Goal: Check status: Check status

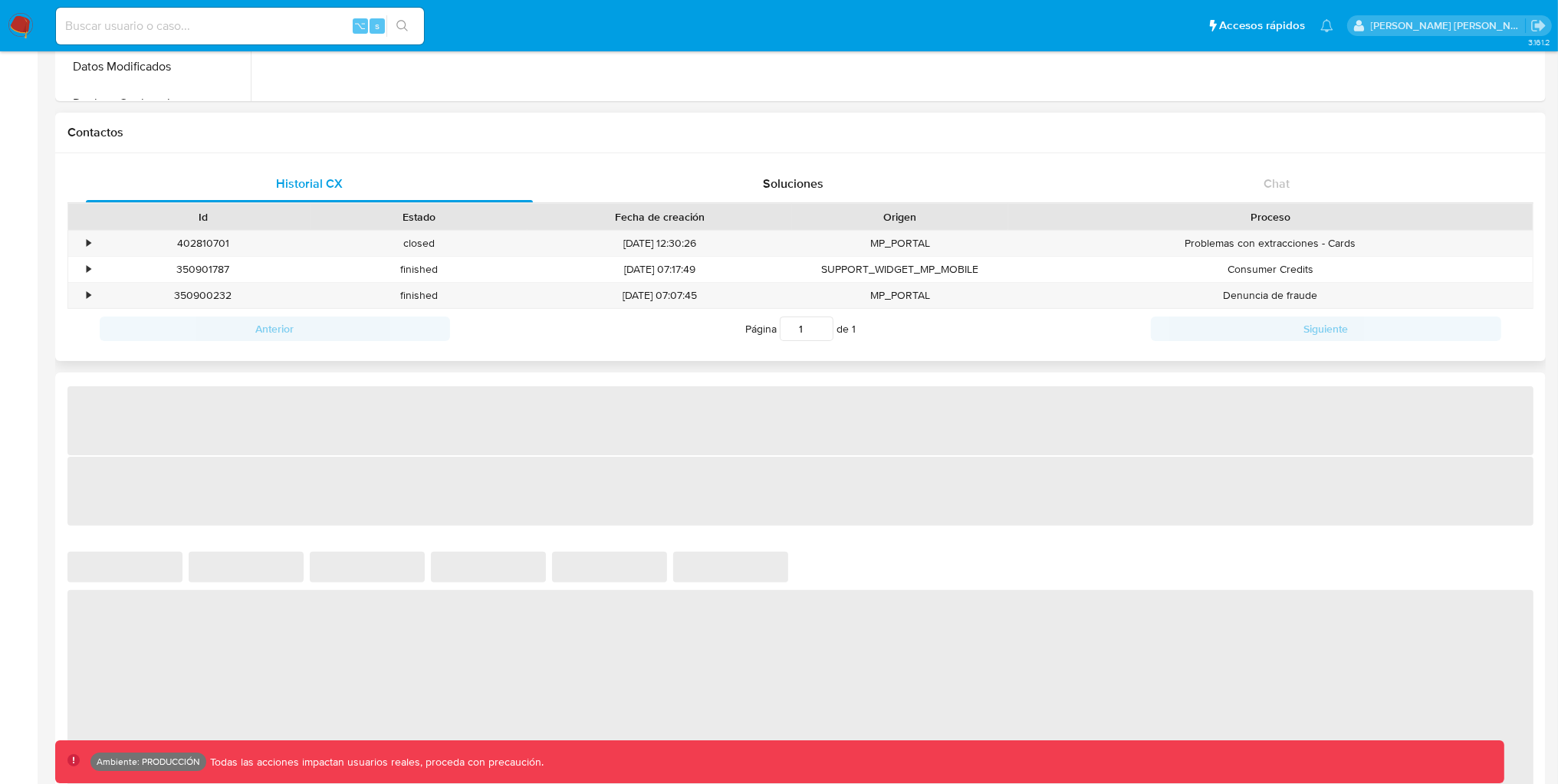
select select "10"
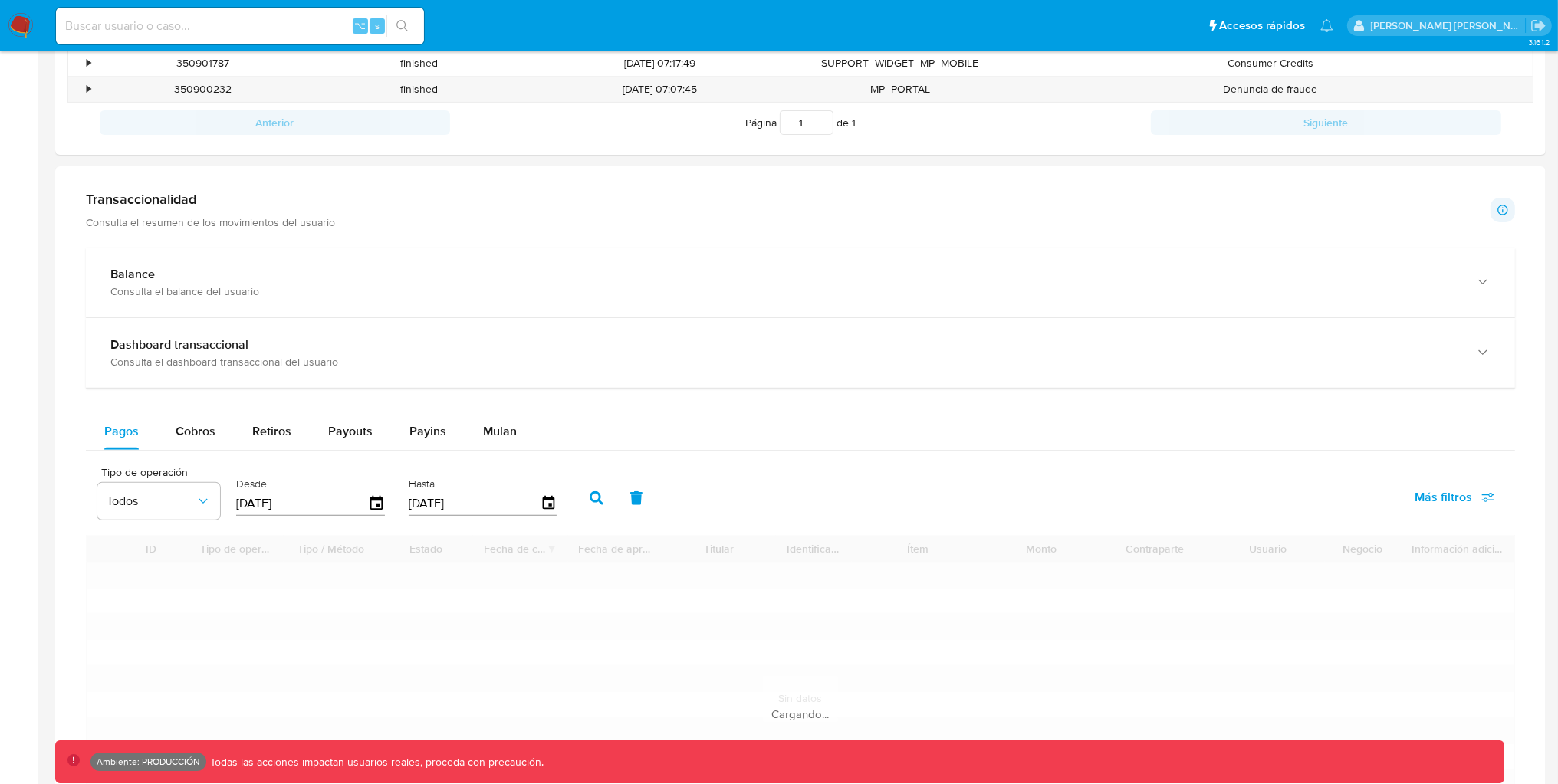
scroll to position [644, 0]
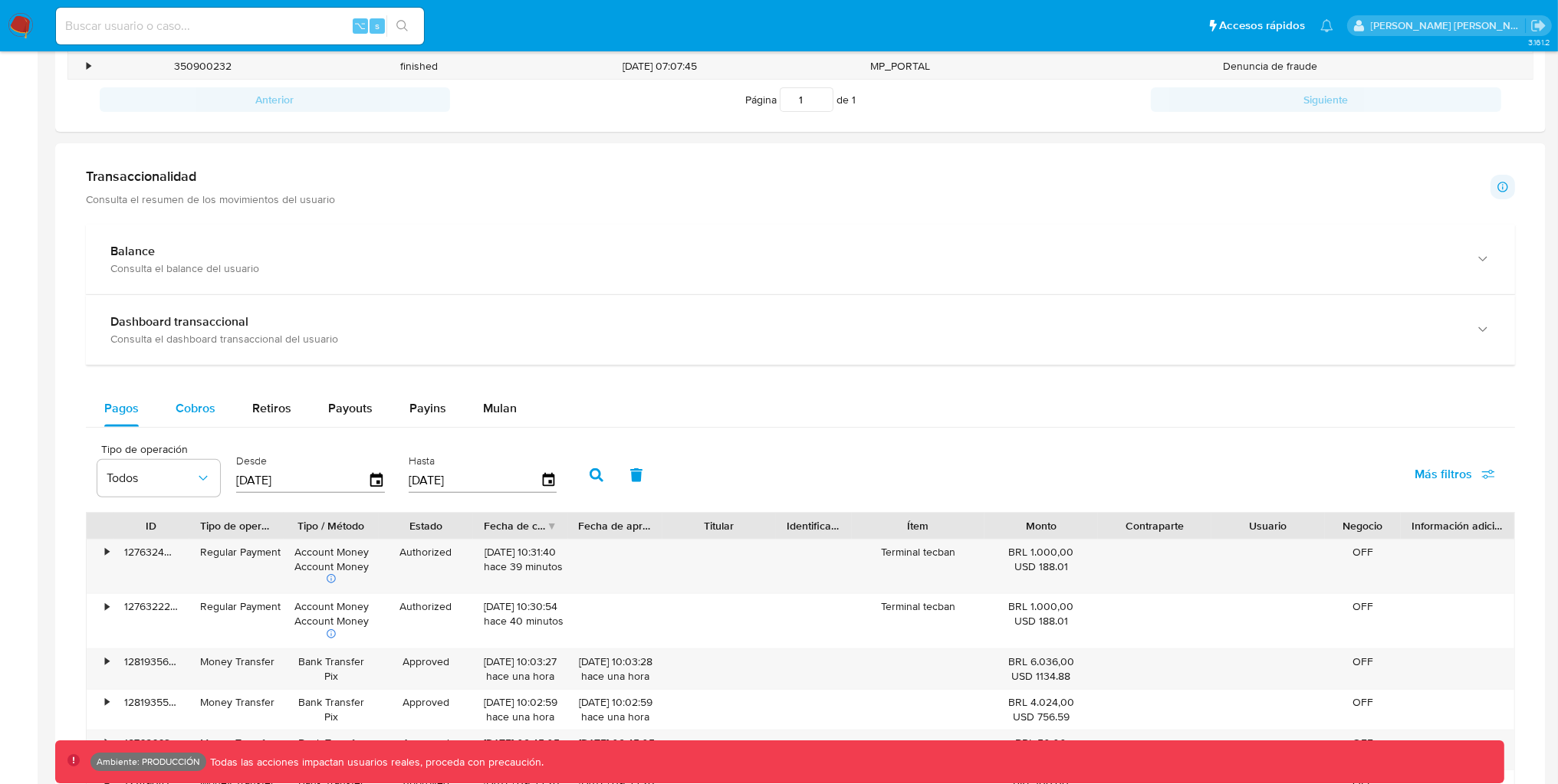
click at [216, 417] on button "Cobros" at bounding box center [195, 408] width 77 height 37
select select "10"
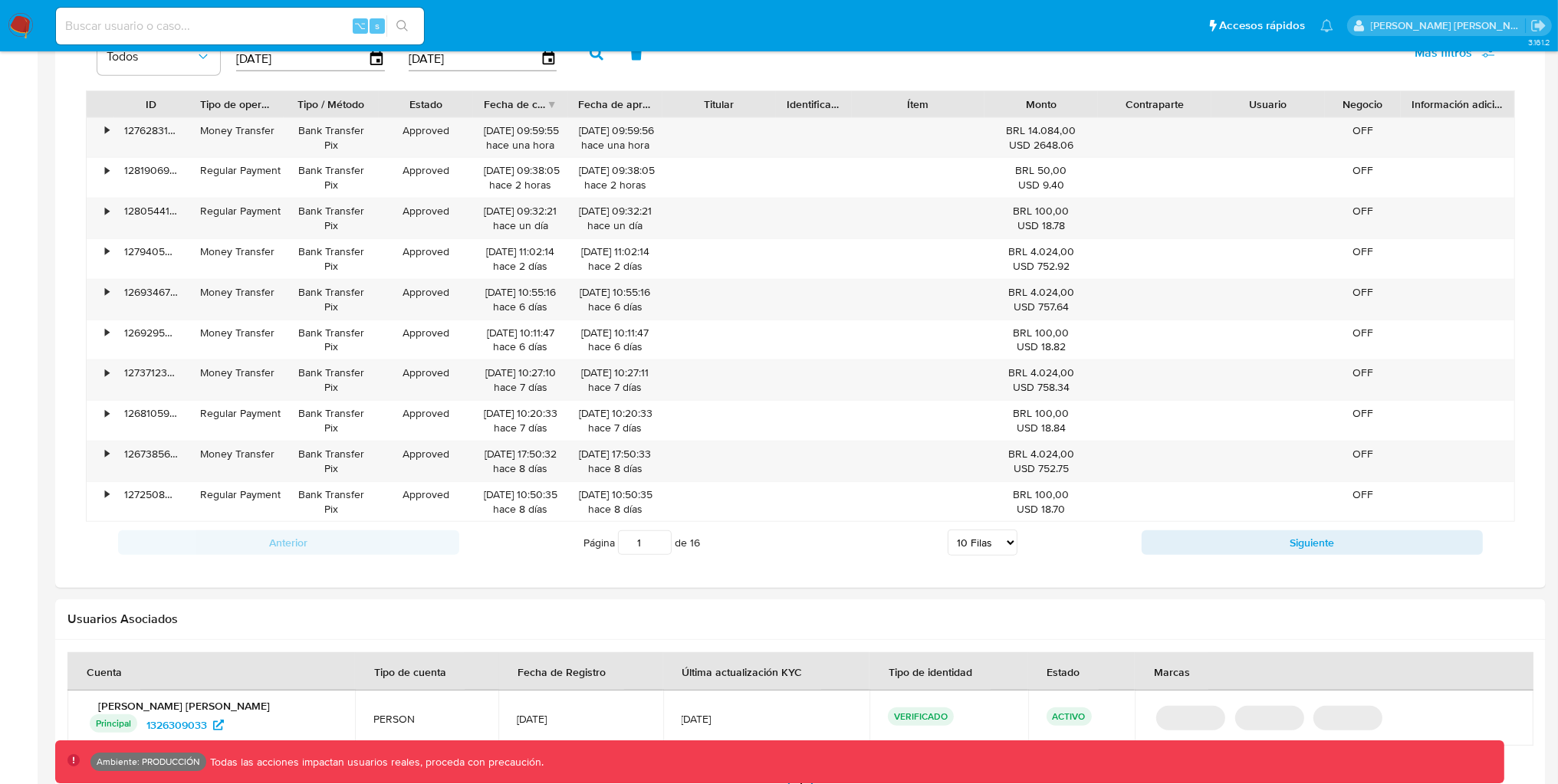
scroll to position [963, 0]
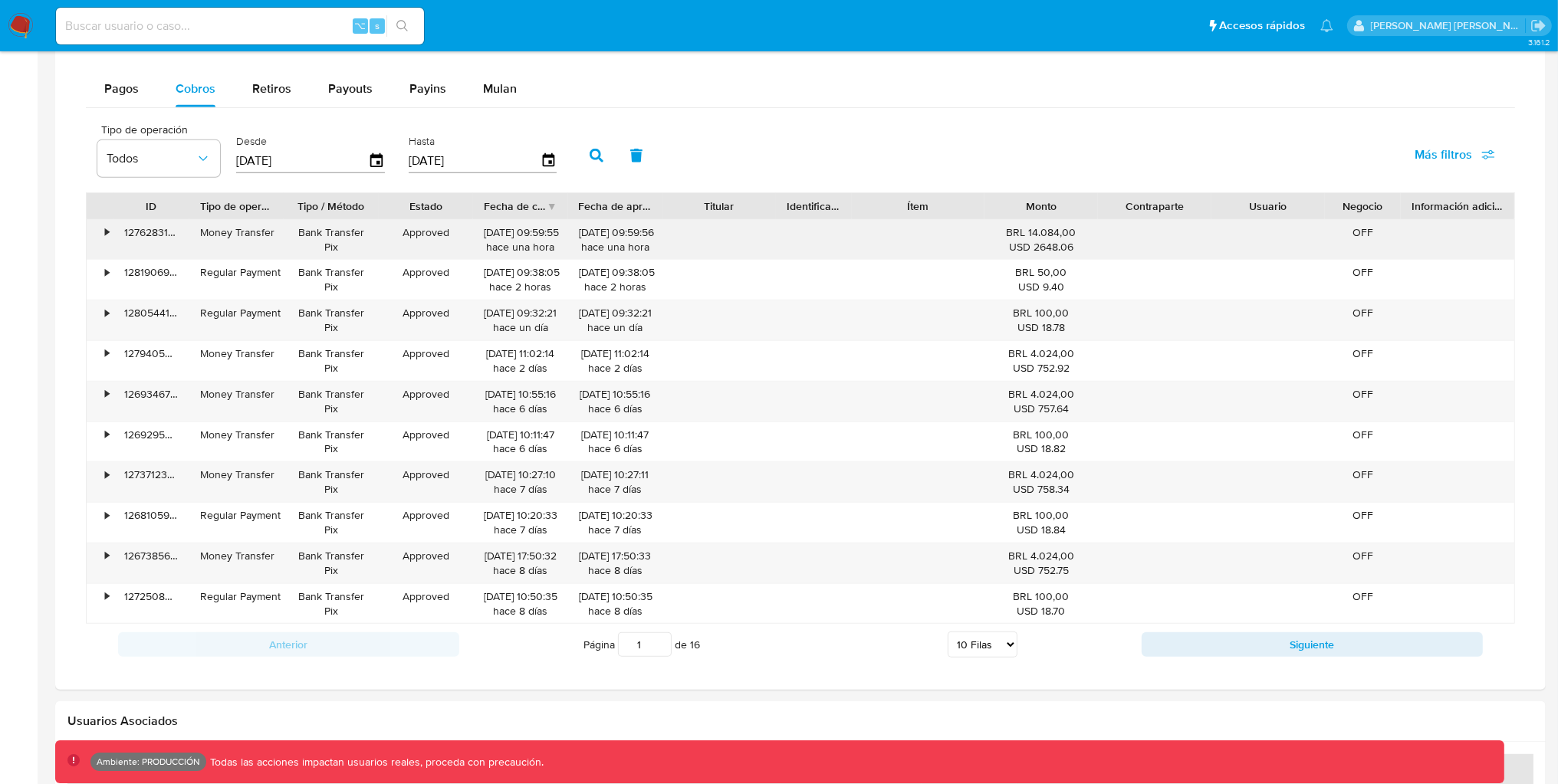
click at [104, 225] on div "•" at bounding box center [100, 240] width 27 height 40
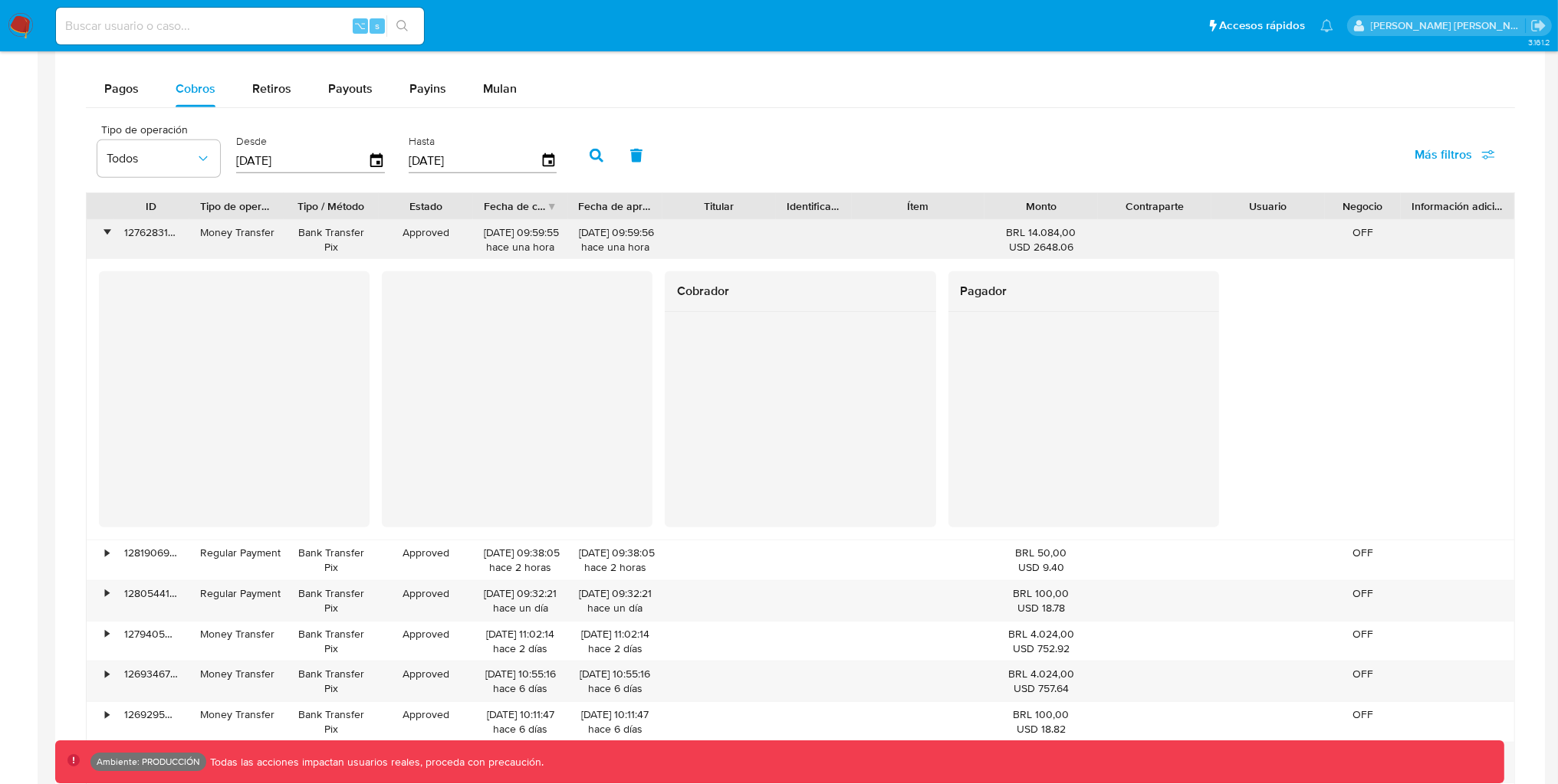
click at [106, 228] on div "•" at bounding box center [107, 232] width 4 height 15
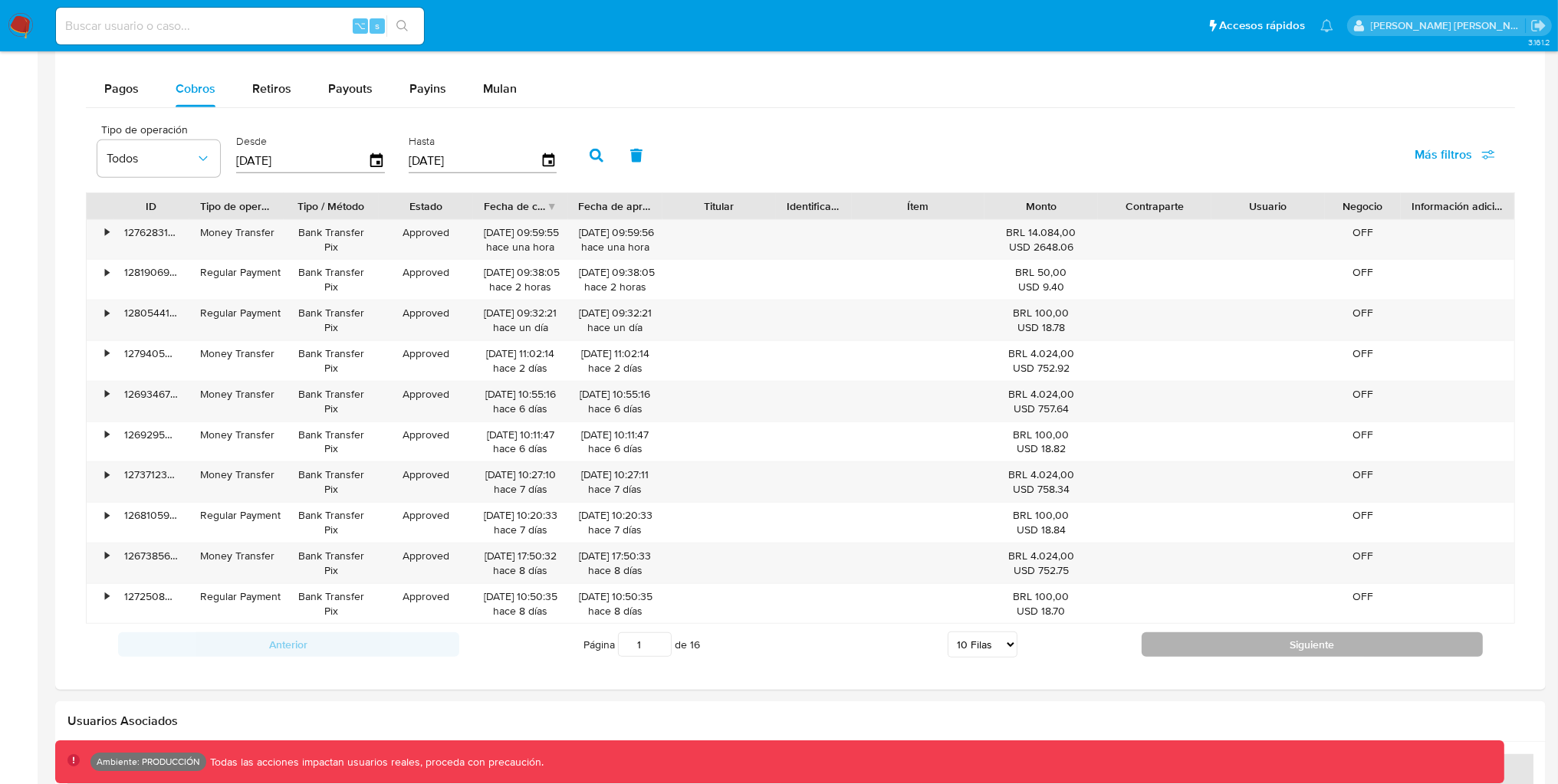
click at [1204, 641] on button "Siguiente" at bounding box center [1311, 644] width 341 height 25
type input "2"
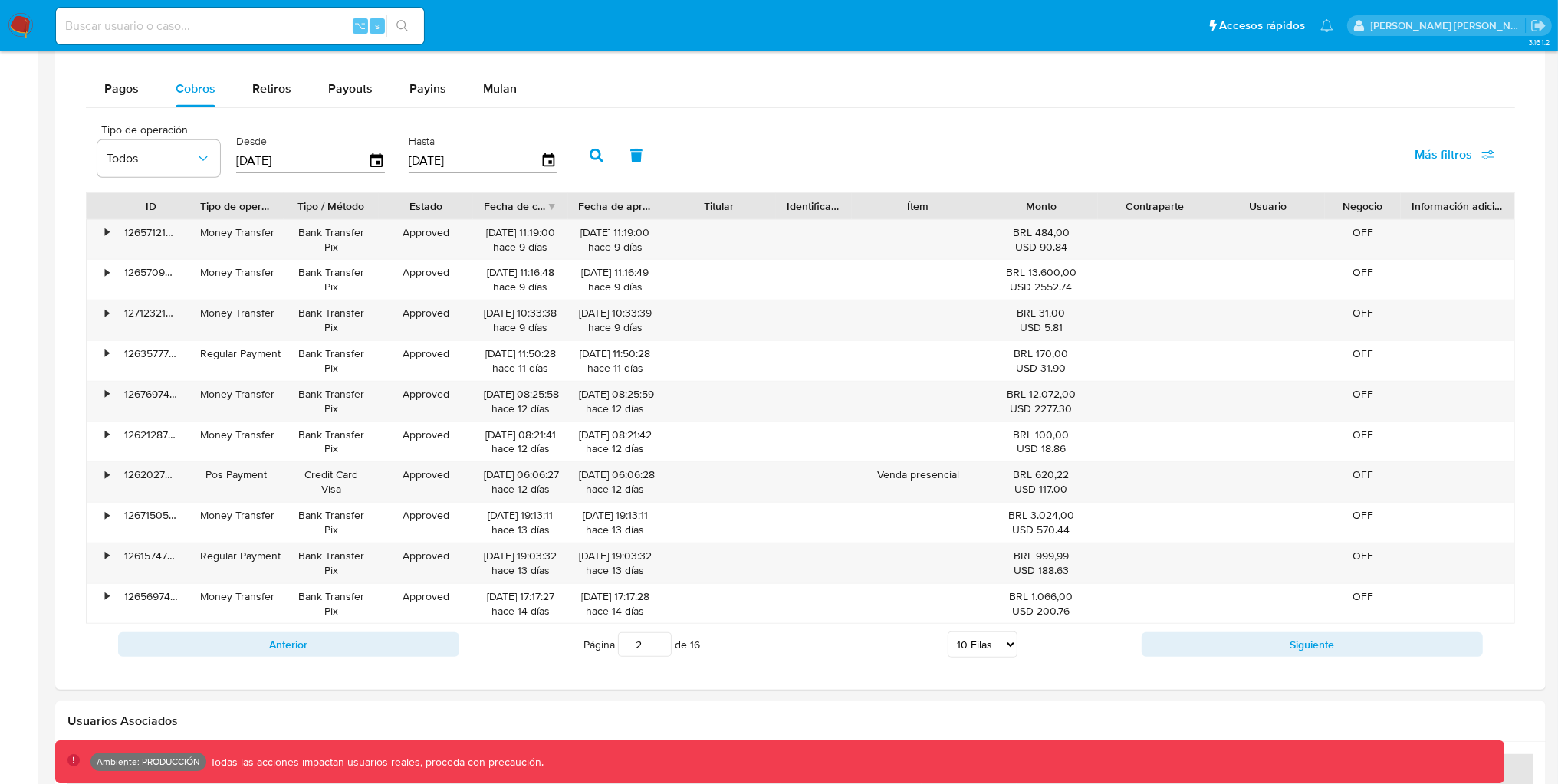
click at [271, 31] on input at bounding box center [240, 26] width 368 height 20
paste input "1964983599"
type input "1964983599"
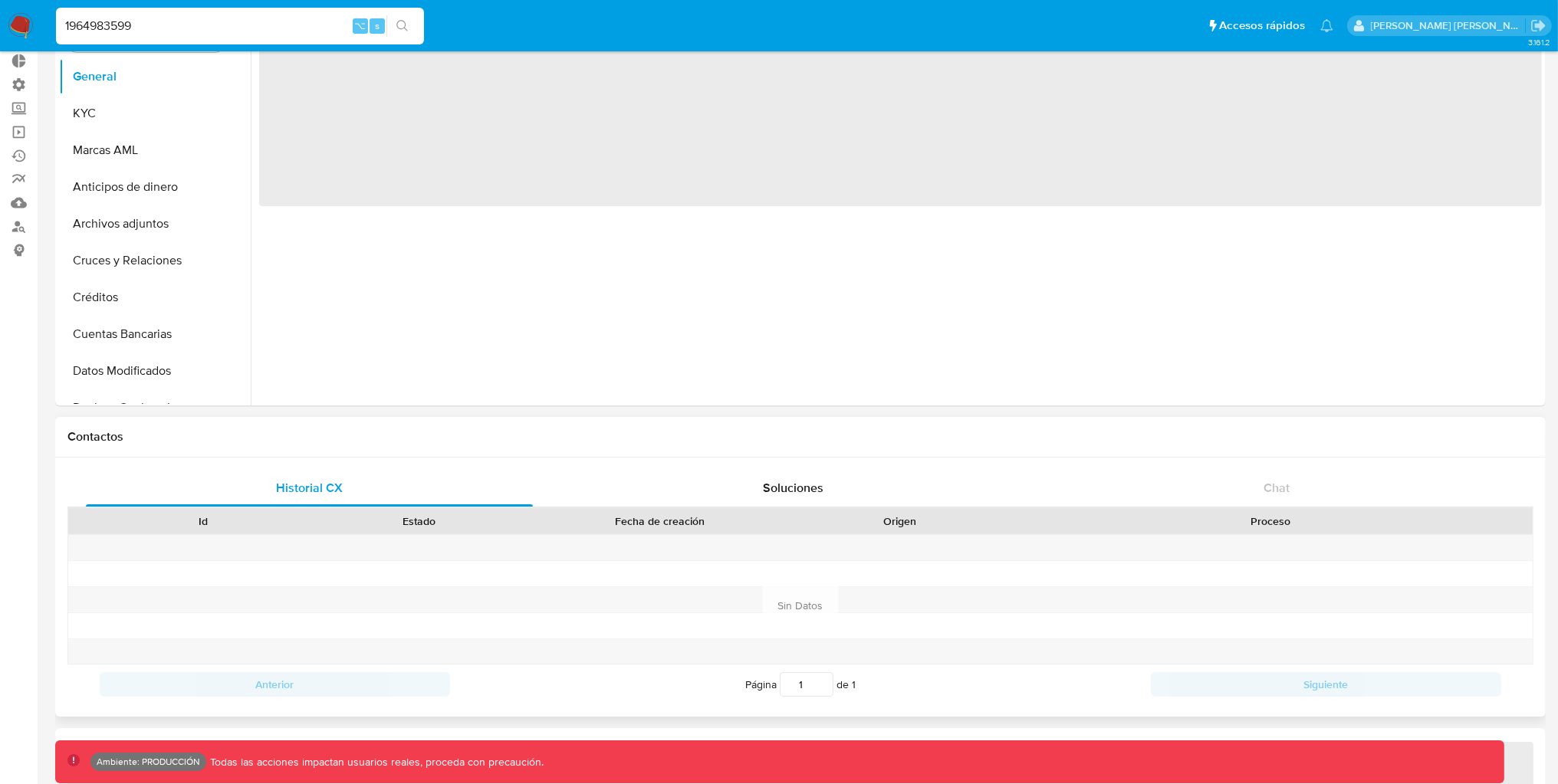
select select "10"
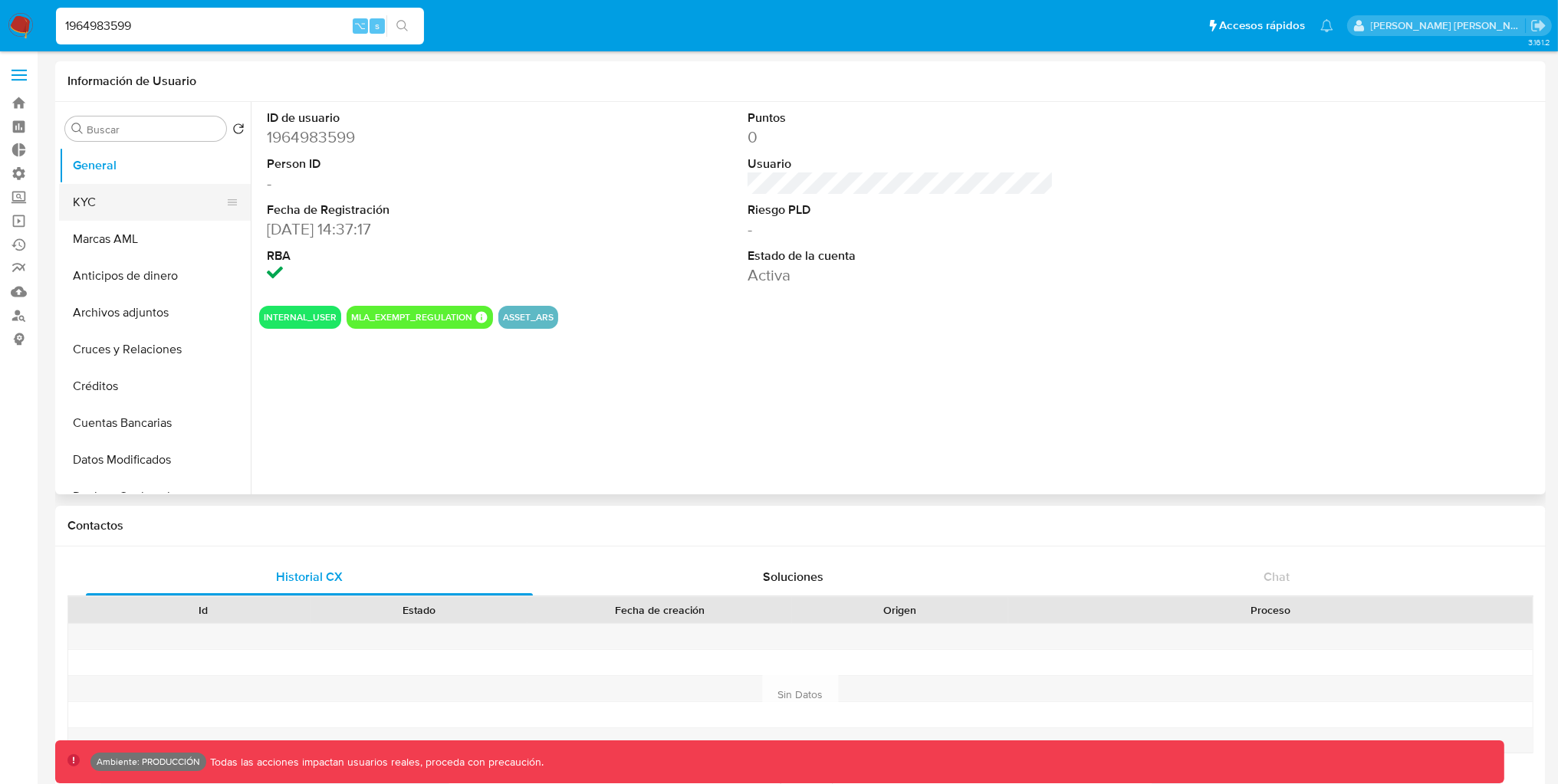
click at [153, 215] on button "KYC" at bounding box center [148, 202] width 179 height 37
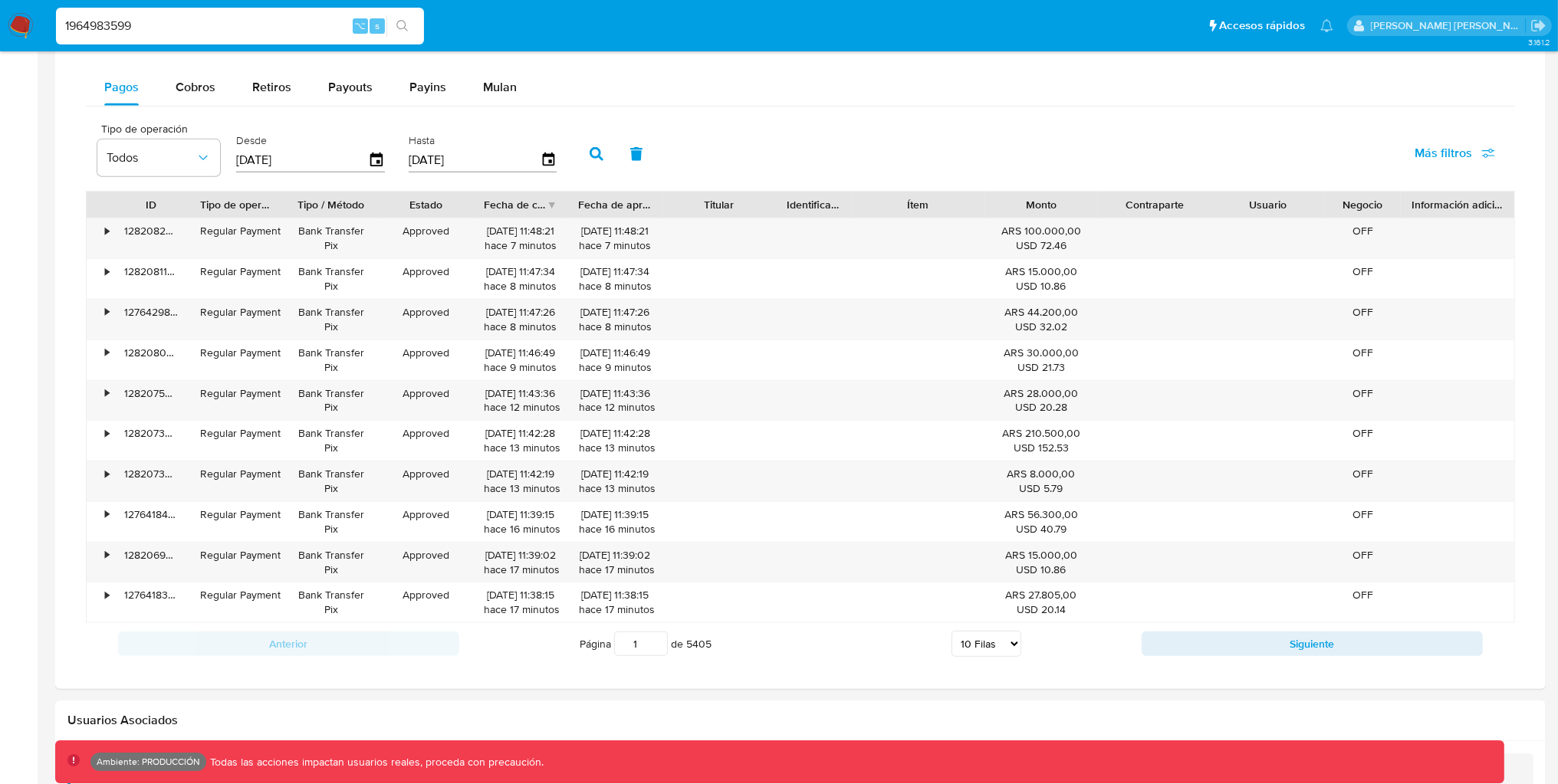
scroll to position [984, 0]
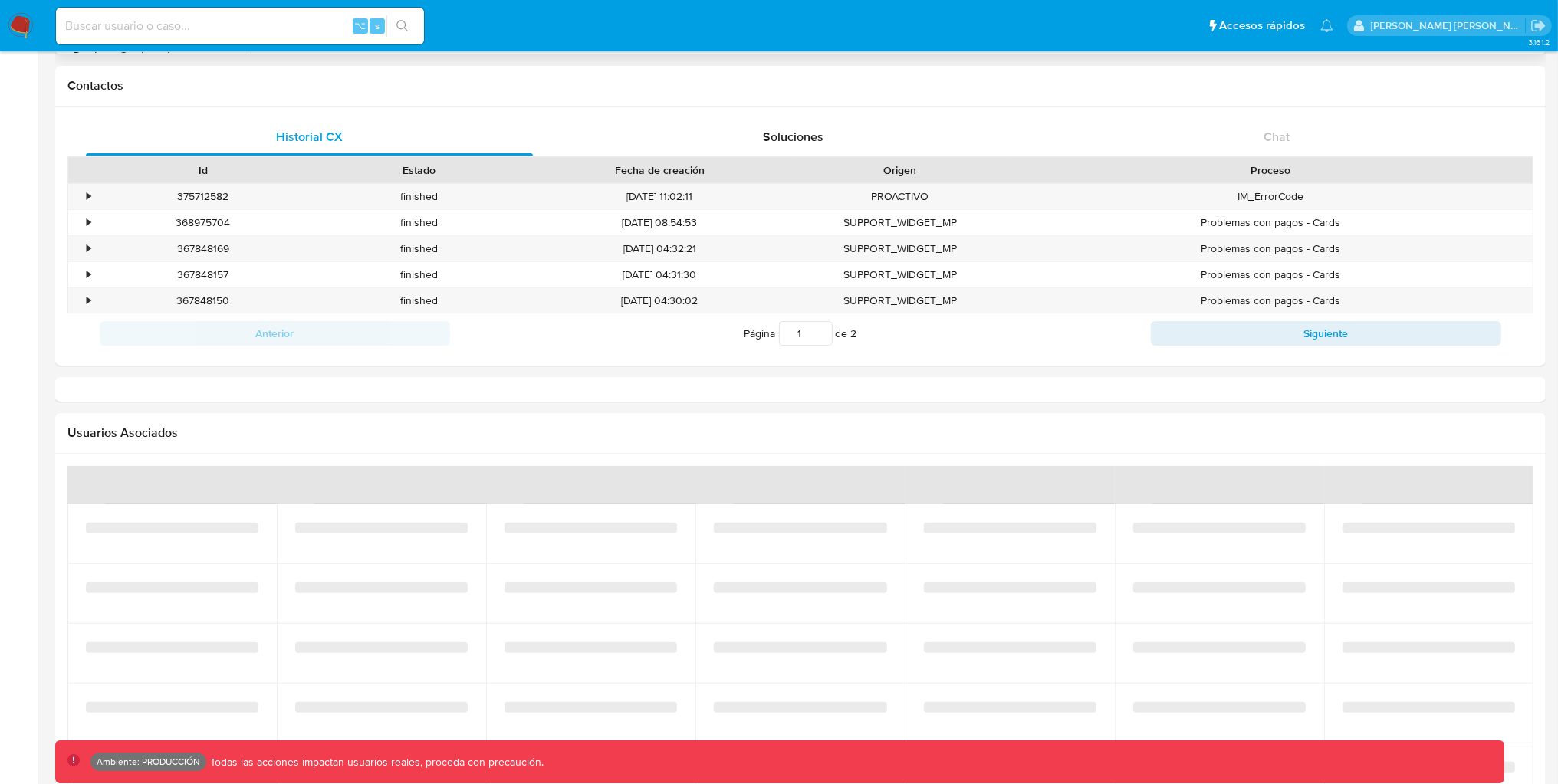
scroll to position [600, 0]
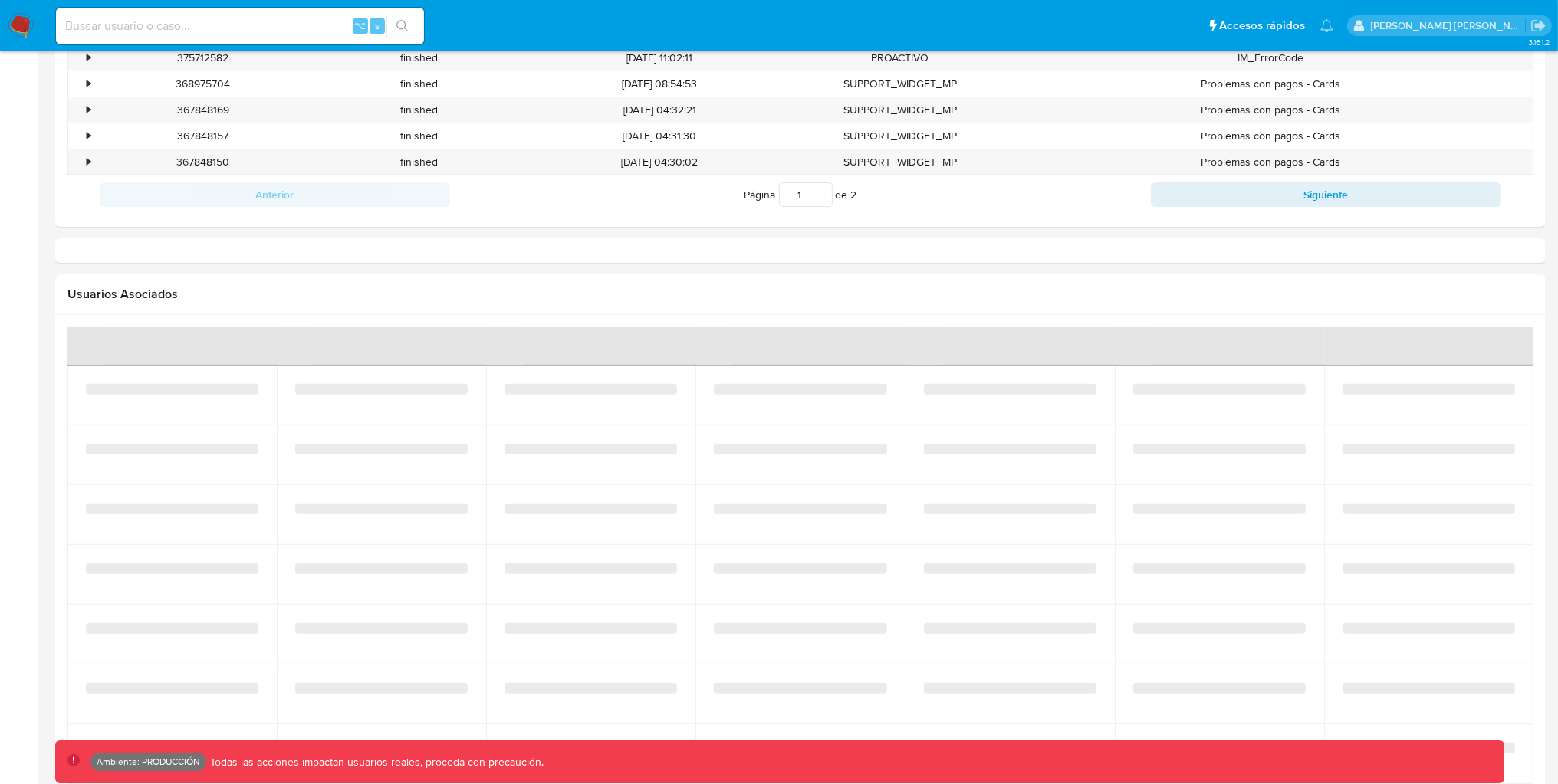
select select "10"
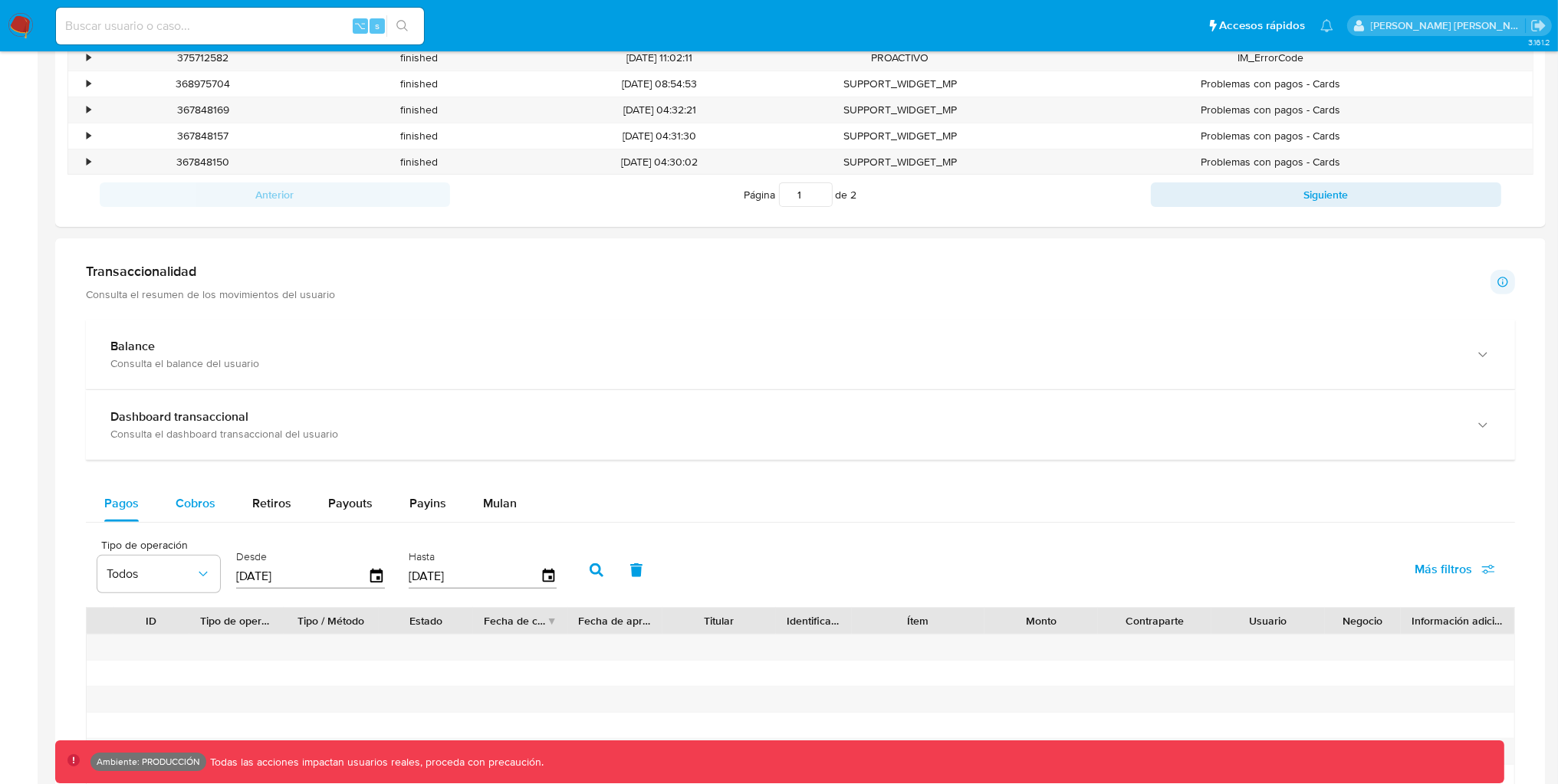
click at [186, 514] on div "Cobros" at bounding box center [196, 503] width 40 height 37
select select "10"
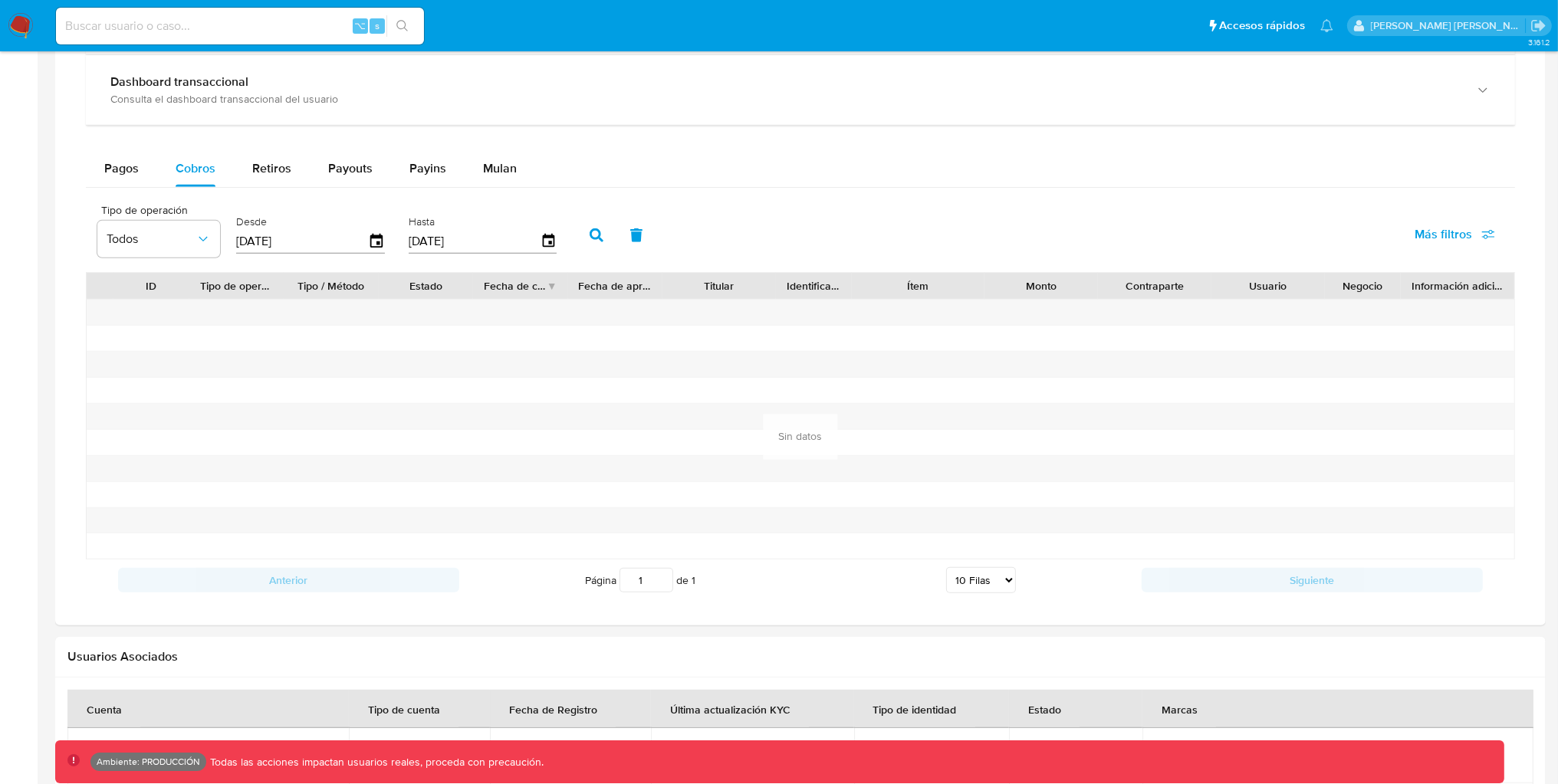
scroll to position [937, 0]
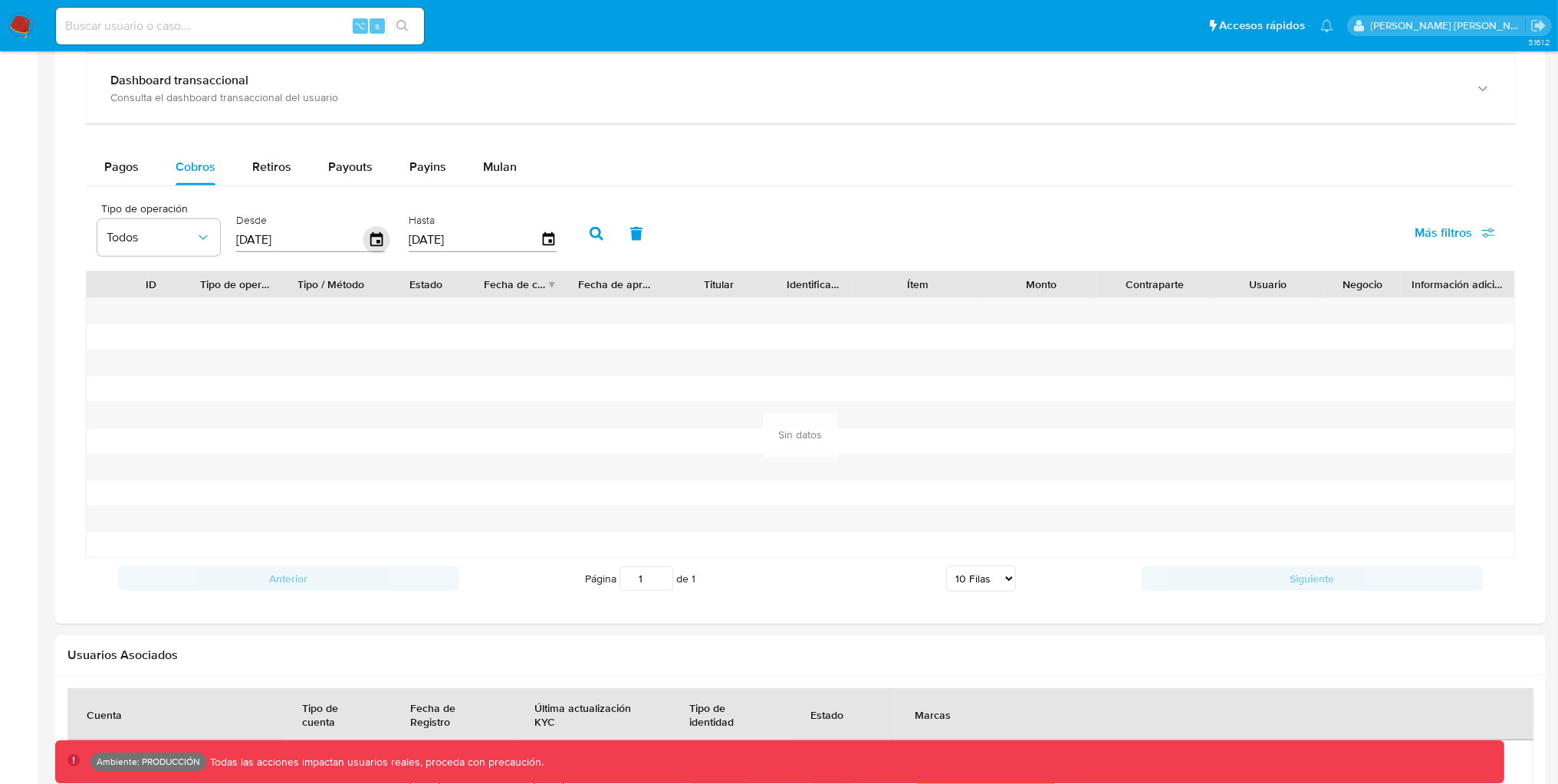
click at [366, 241] on icon "button" at bounding box center [376, 240] width 27 height 27
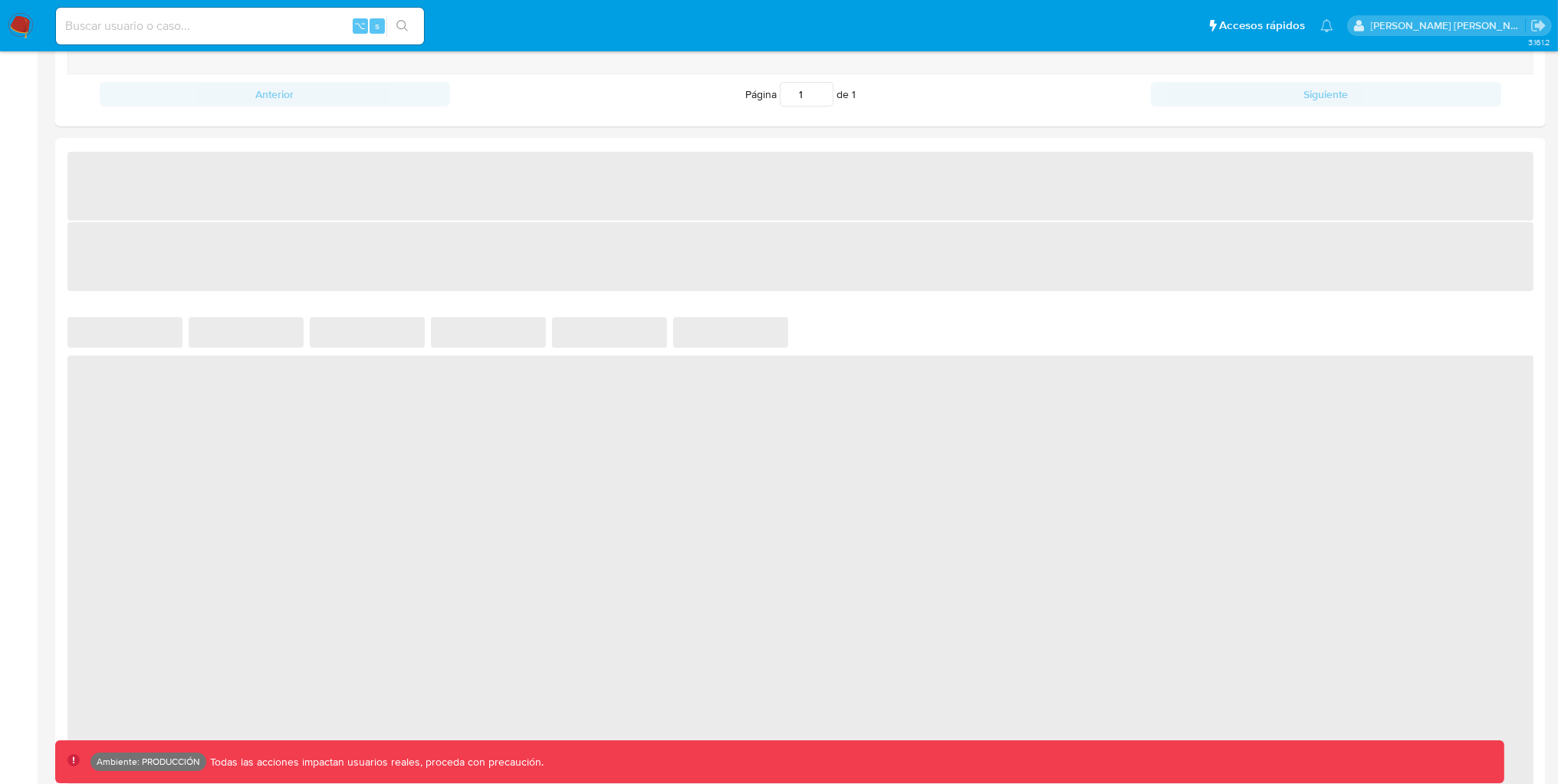
scroll to position [747, 0]
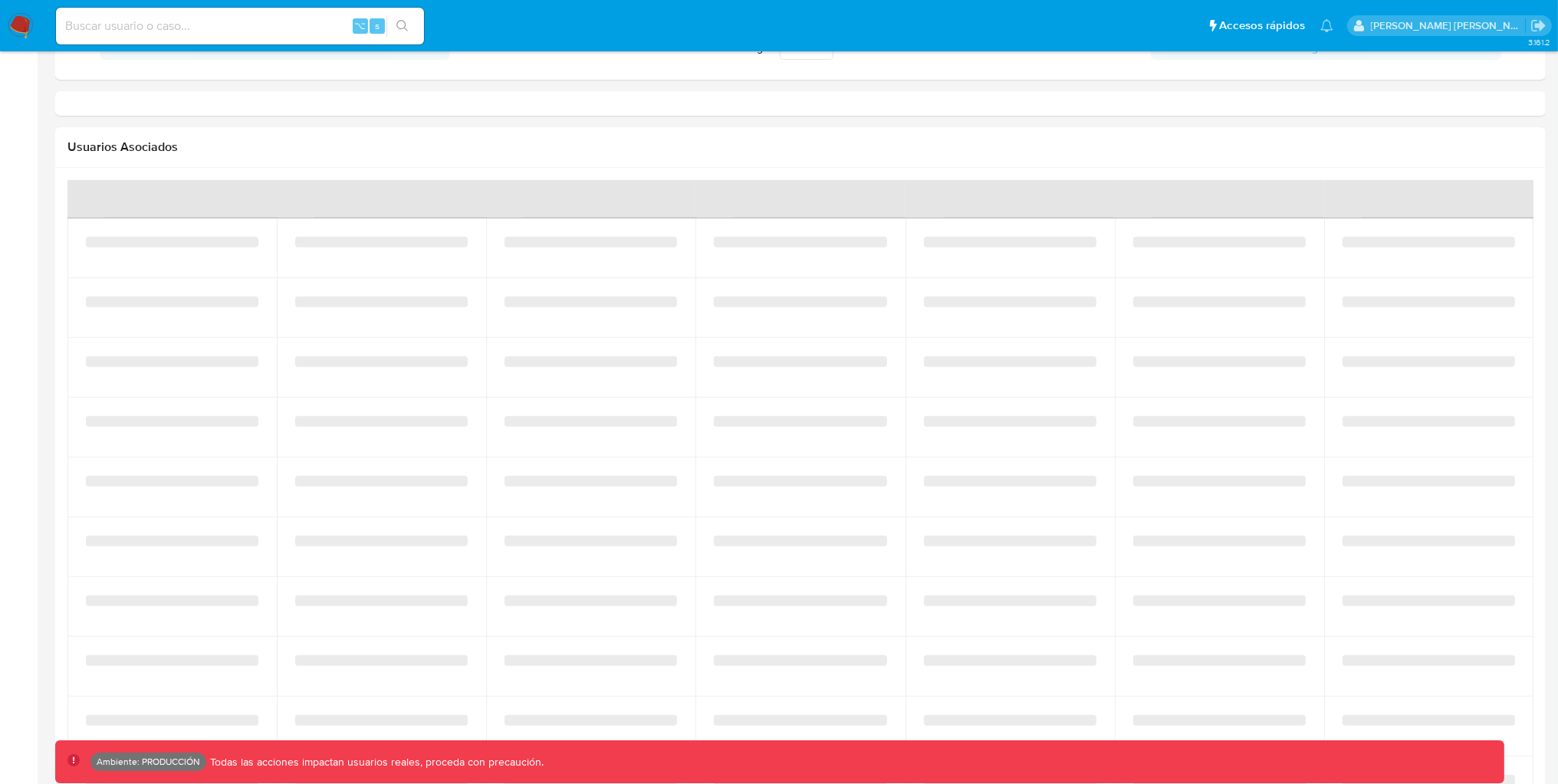
select select "10"
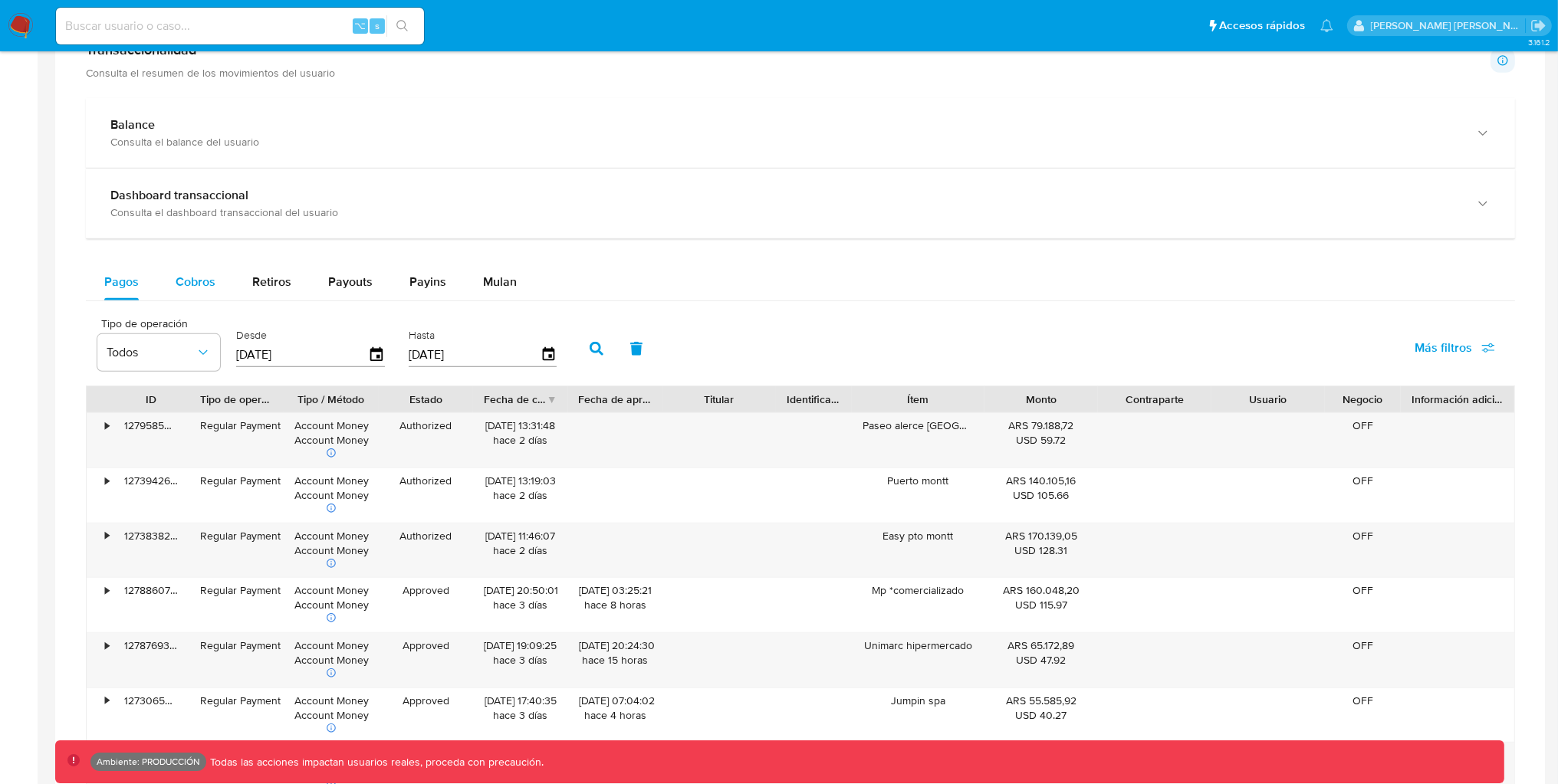
click at [179, 288] on span "Cobros" at bounding box center [196, 282] width 40 height 18
select select "10"
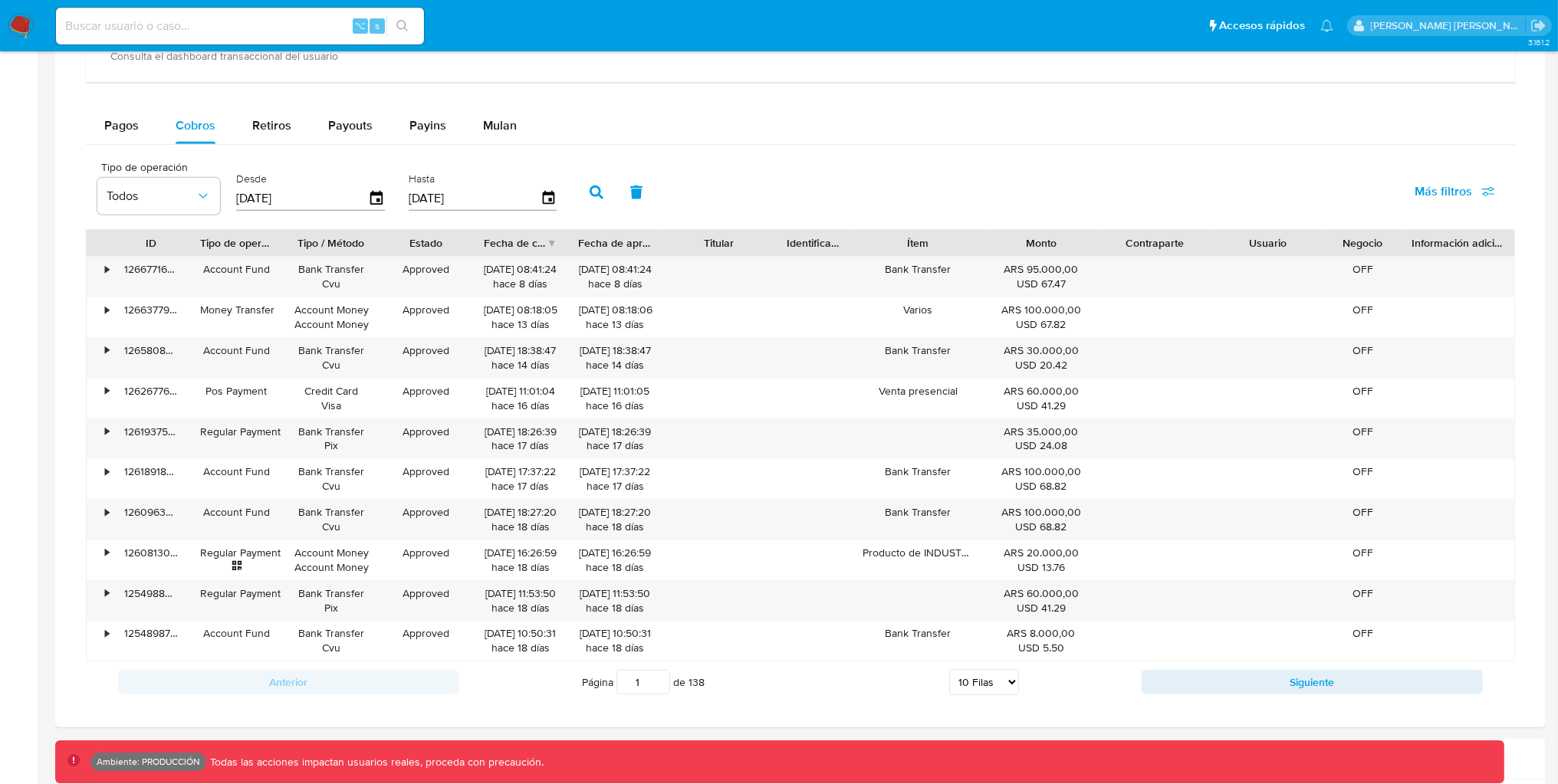
scroll to position [985, 0]
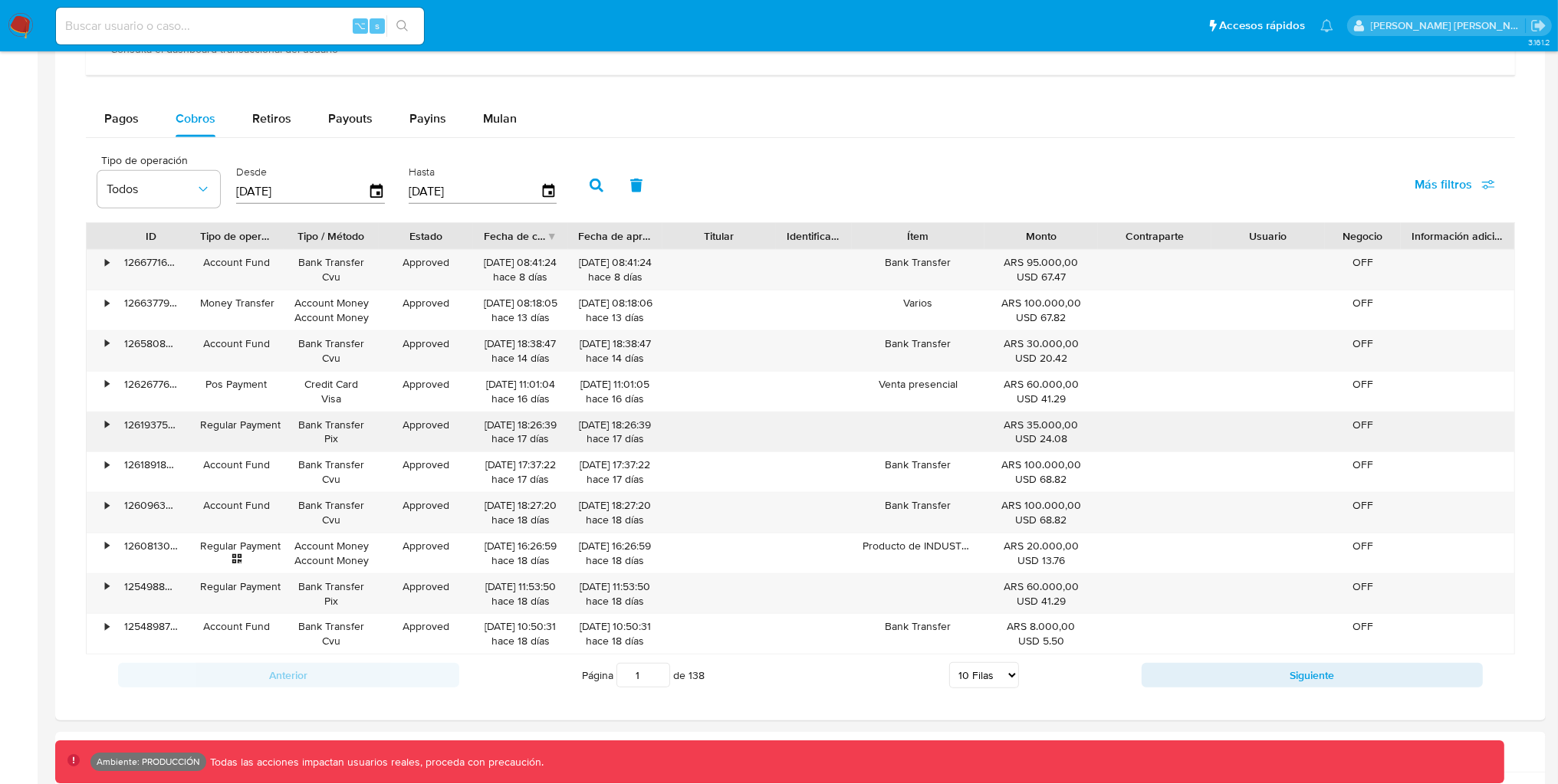
click at [105, 428] on div "•" at bounding box center [107, 425] width 4 height 15
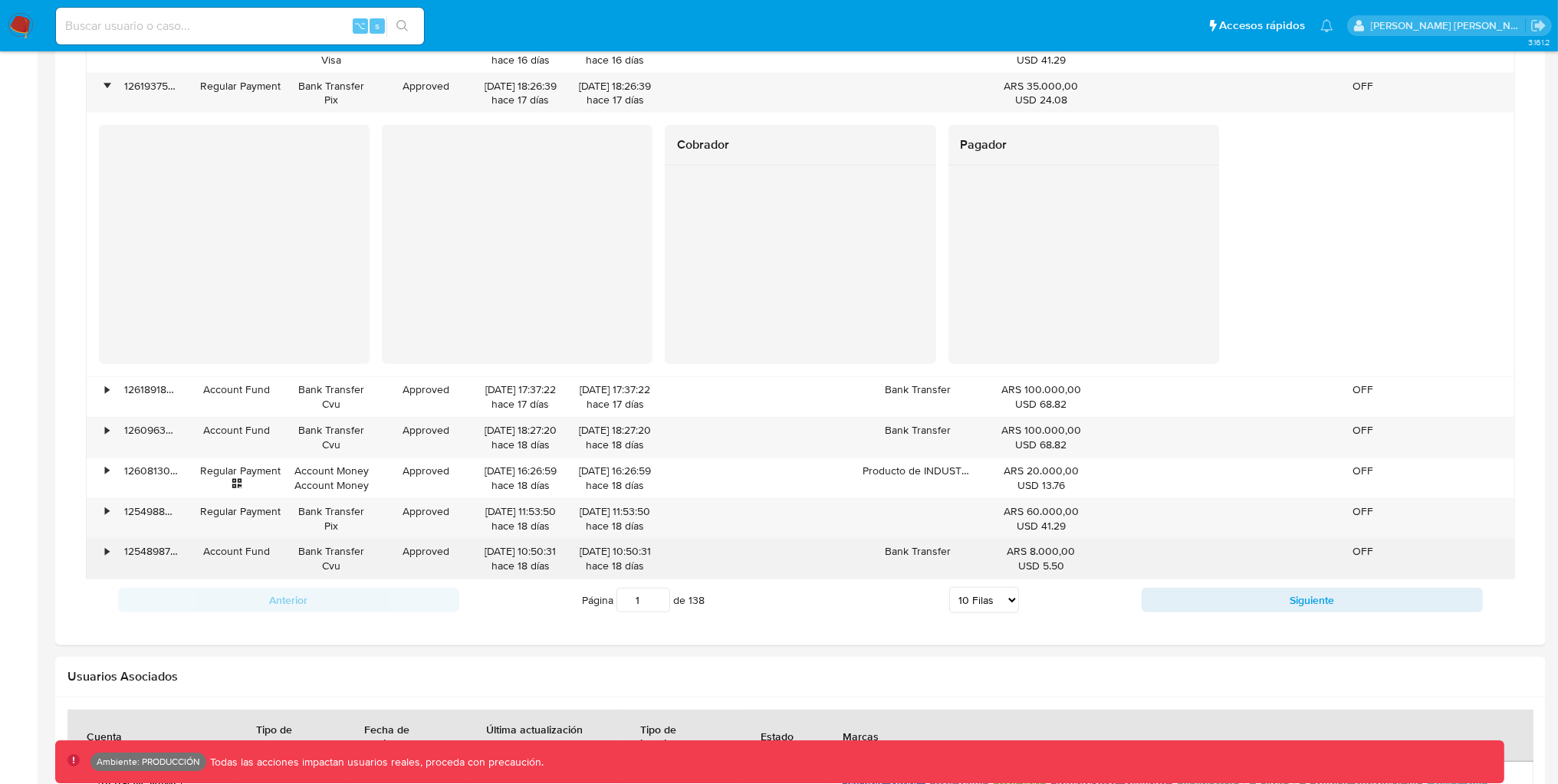
scroll to position [1326, 0]
click at [103, 547] on div "•" at bounding box center [100, 557] width 27 height 40
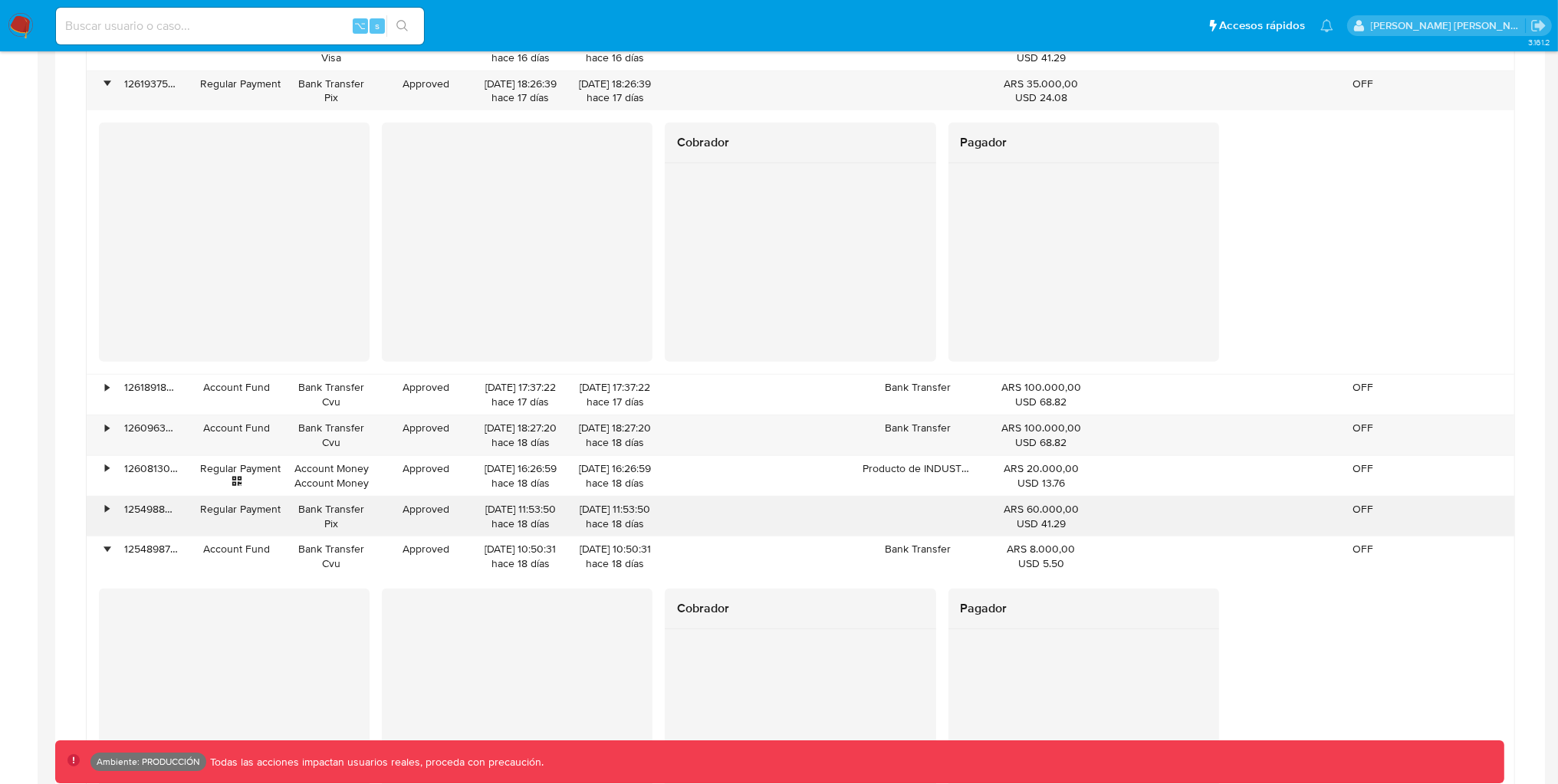
click at [109, 518] on div "•" at bounding box center [100, 517] width 27 height 40
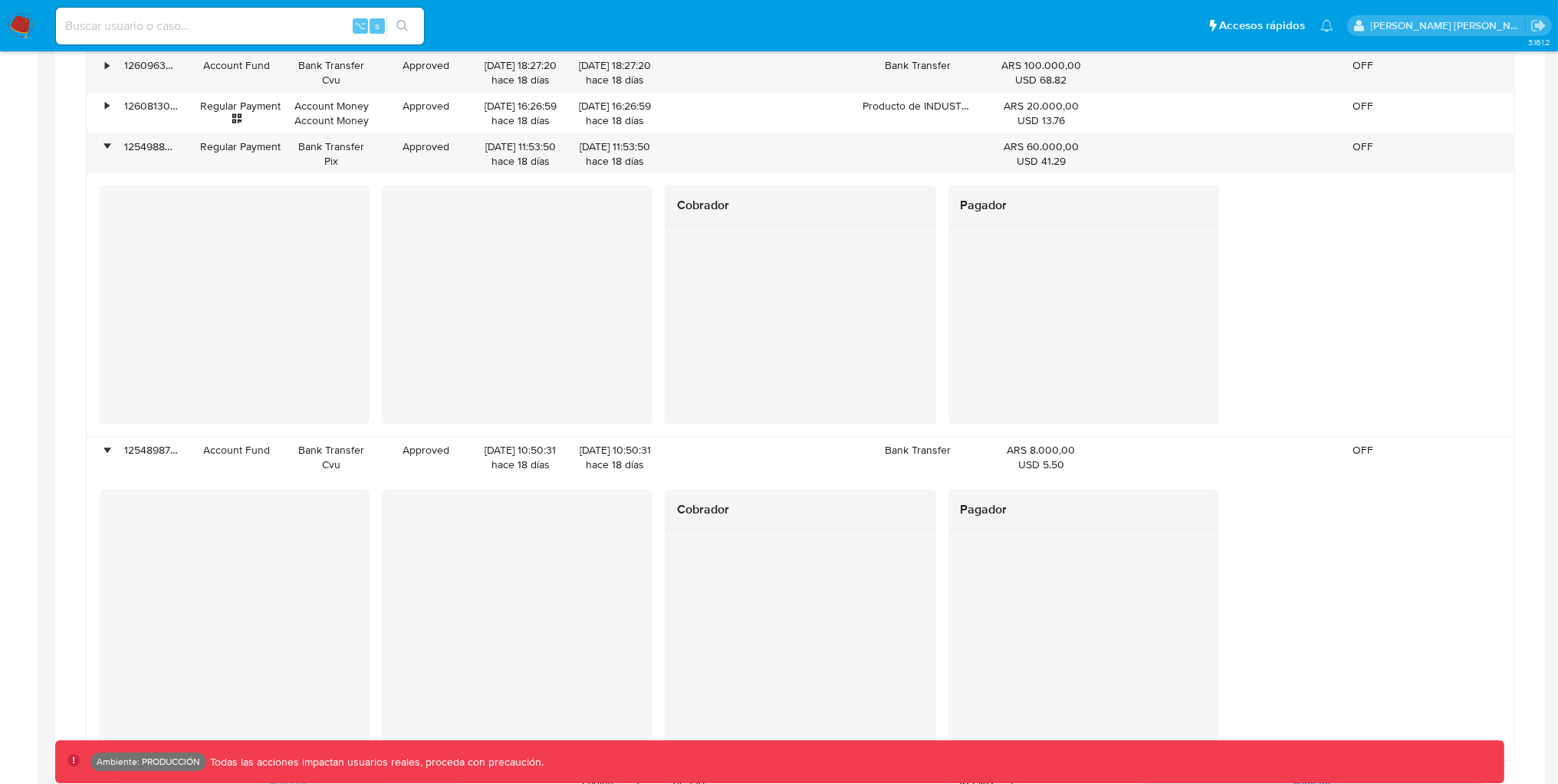
scroll to position [1653, 0]
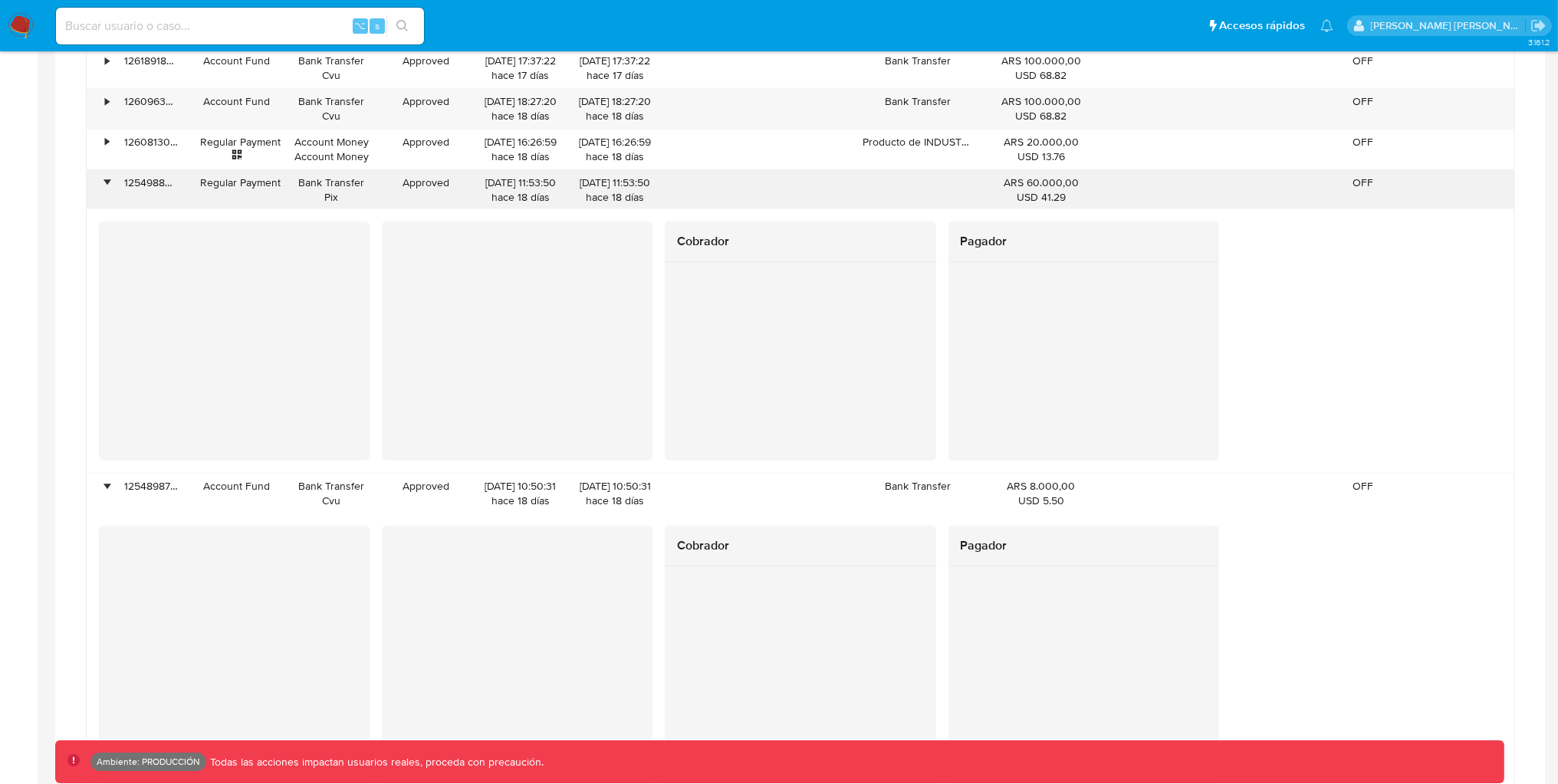
click at [106, 189] on div "•" at bounding box center [107, 183] width 4 height 15
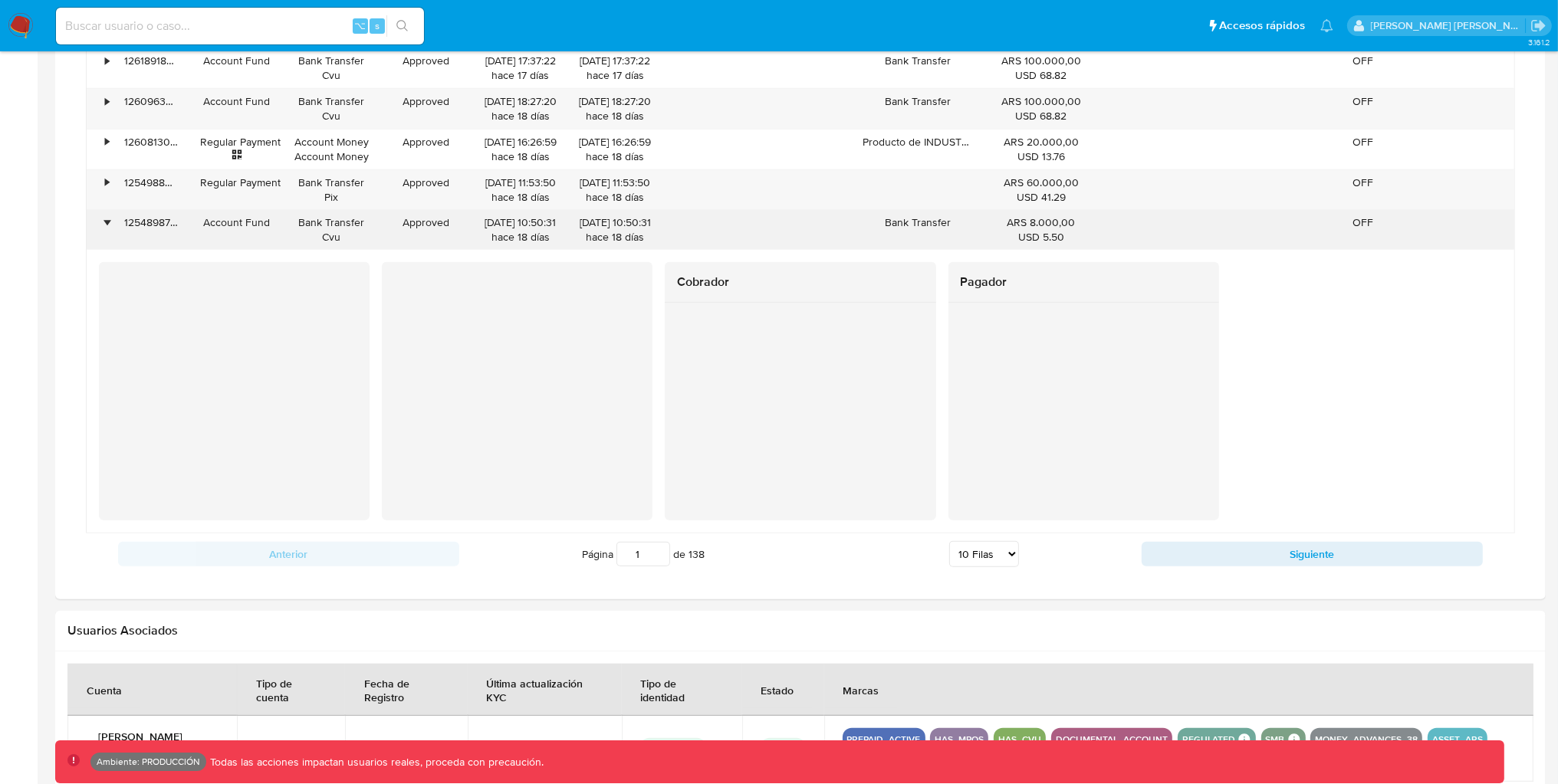
click at [108, 230] on div "•" at bounding box center [107, 222] width 4 height 15
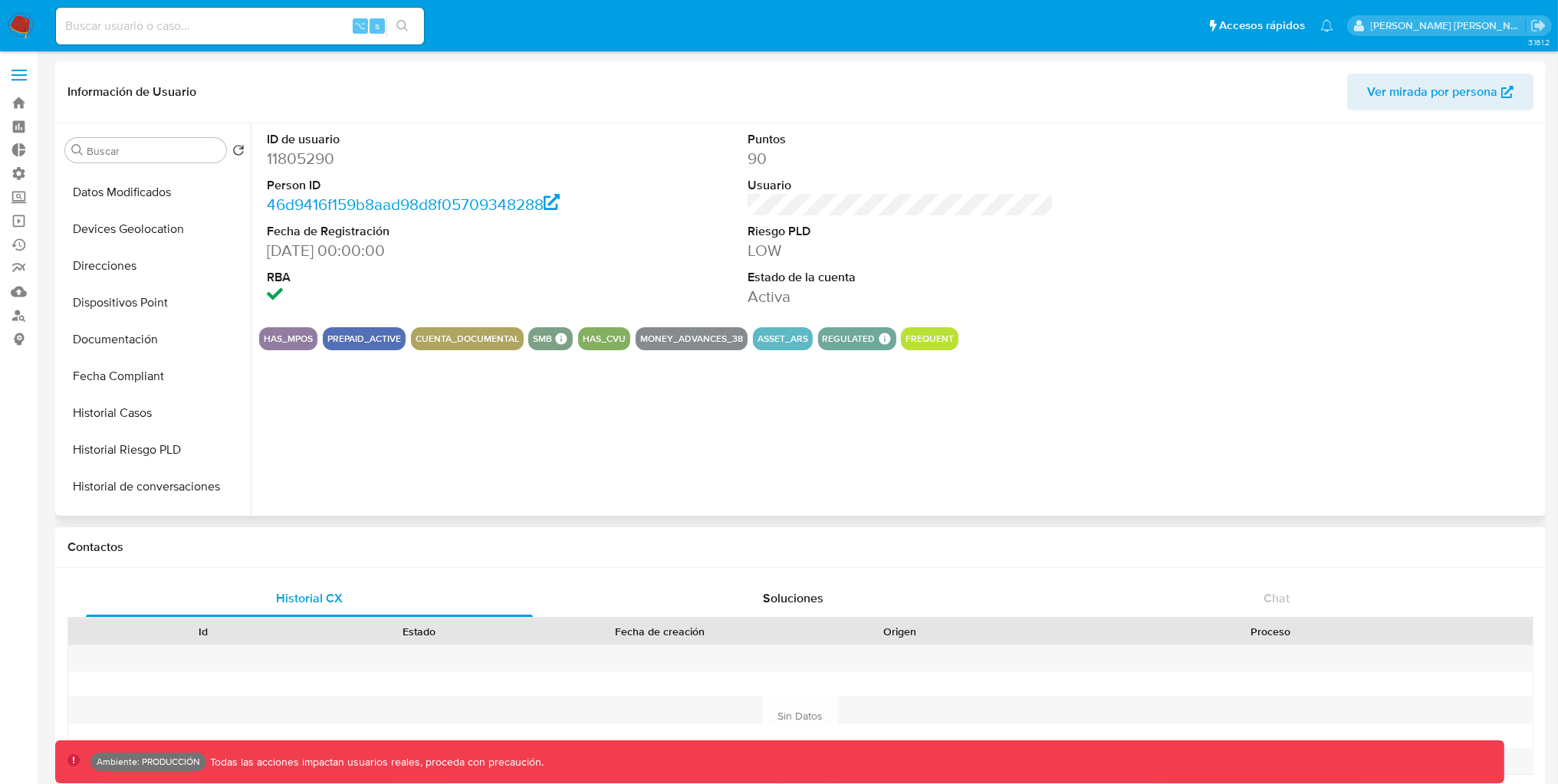
scroll to position [0, 0]
click at [115, 227] on button "KYC" at bounding box center [148, 223] width 179 height 37
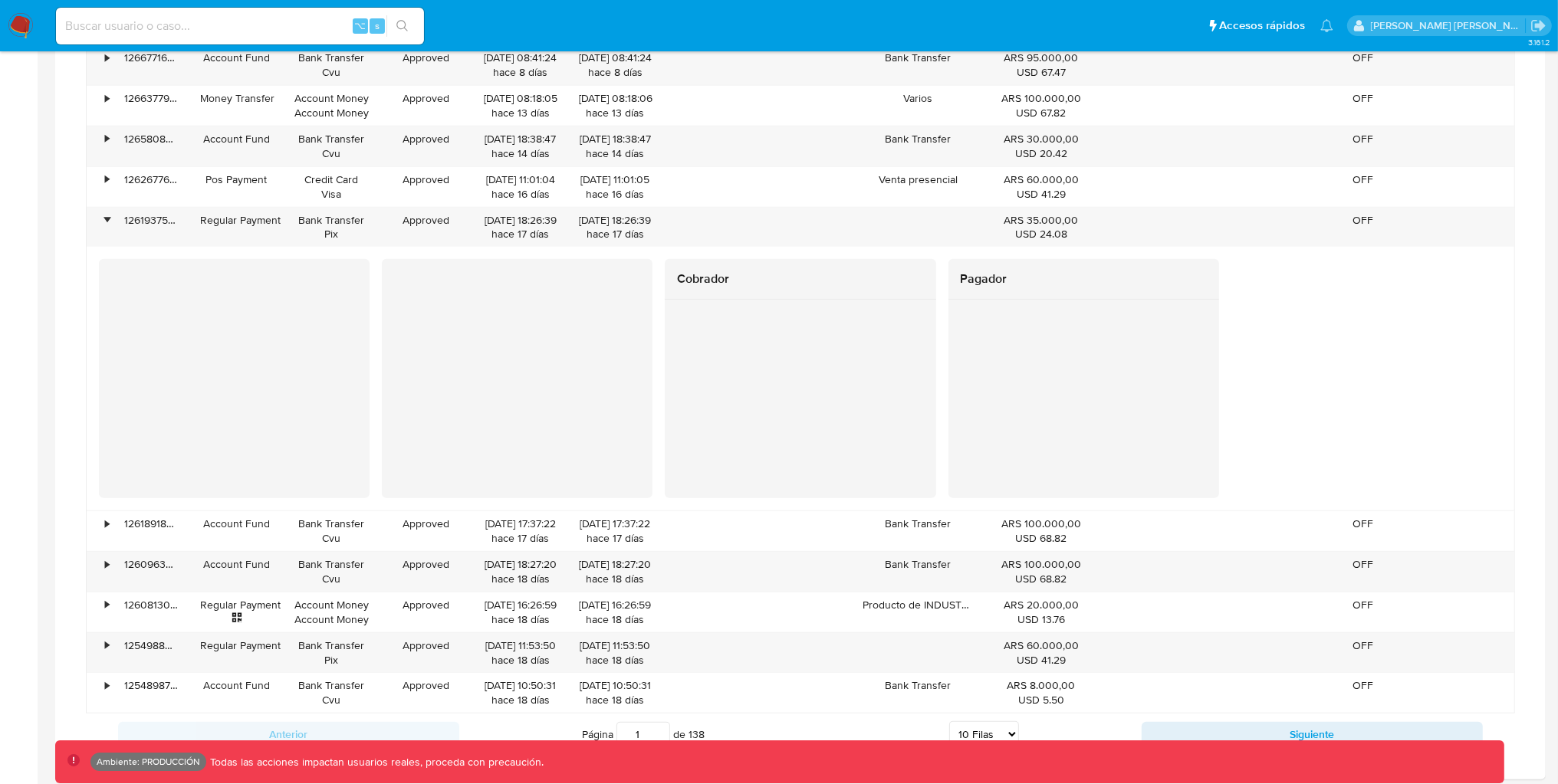
scroll to position [1221, 0]
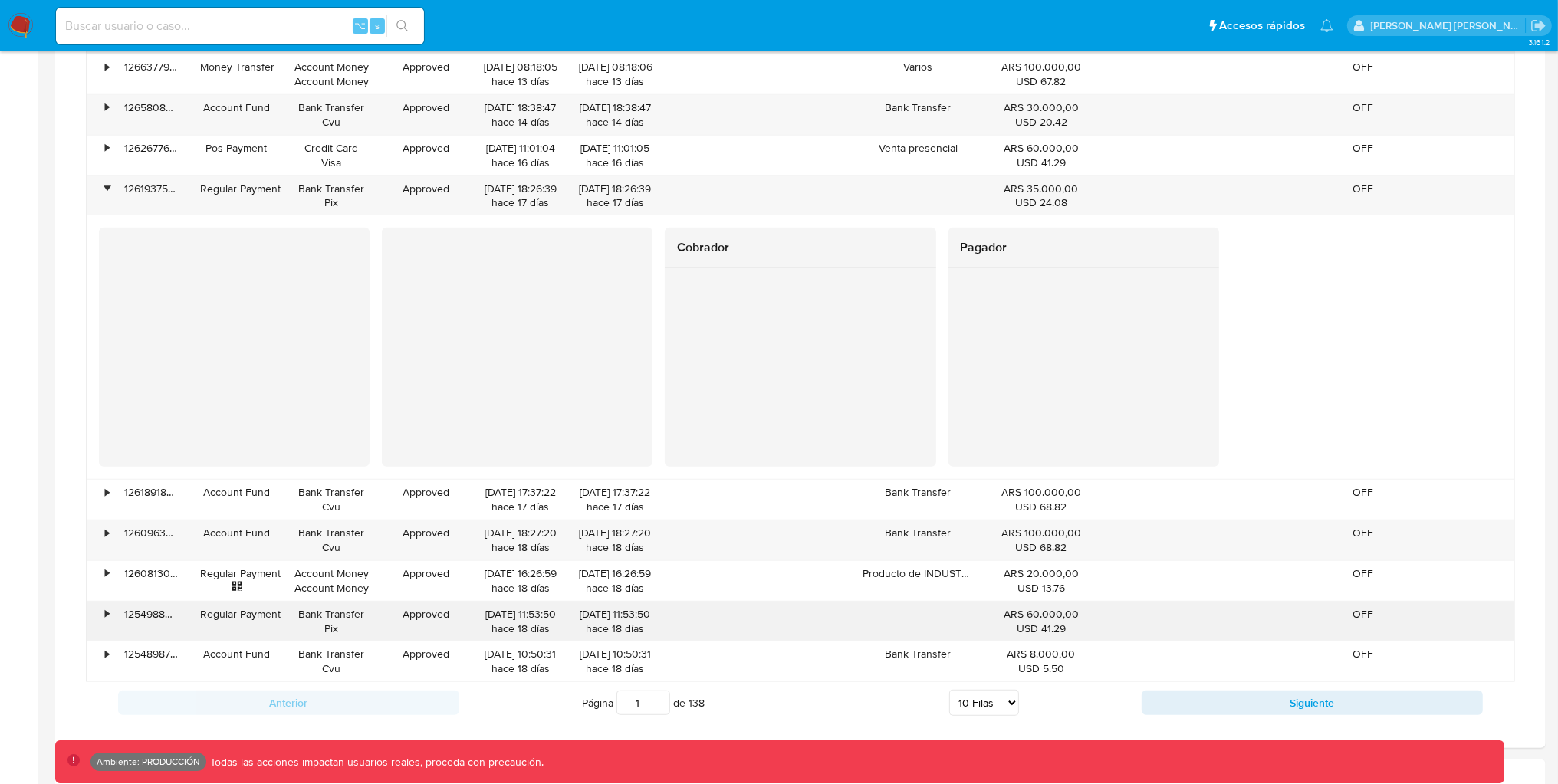
click at [108, 619] on div "•" at bounding box center [107, 614] width 4 height 15
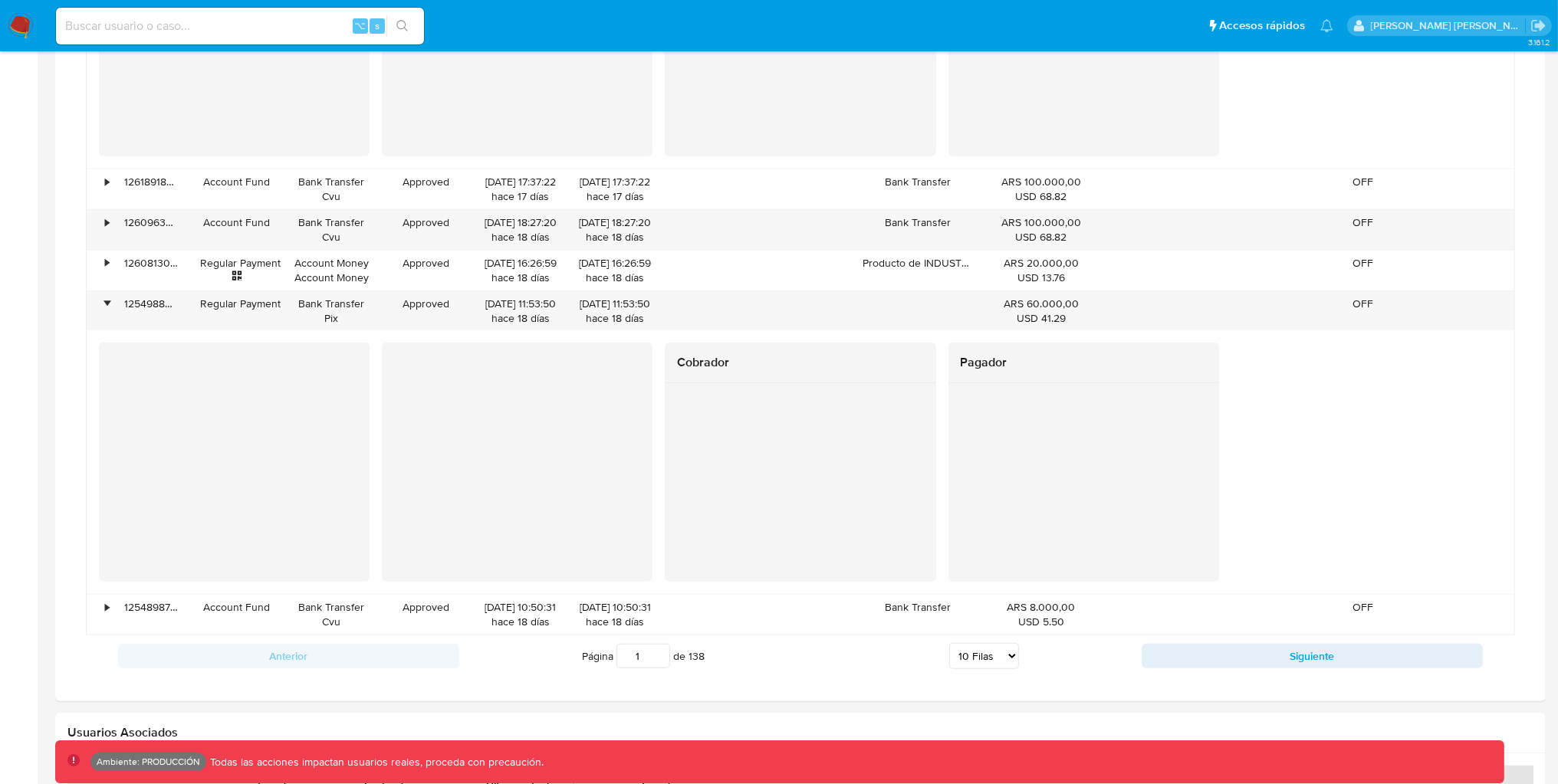
scroll to position [1531, 0]
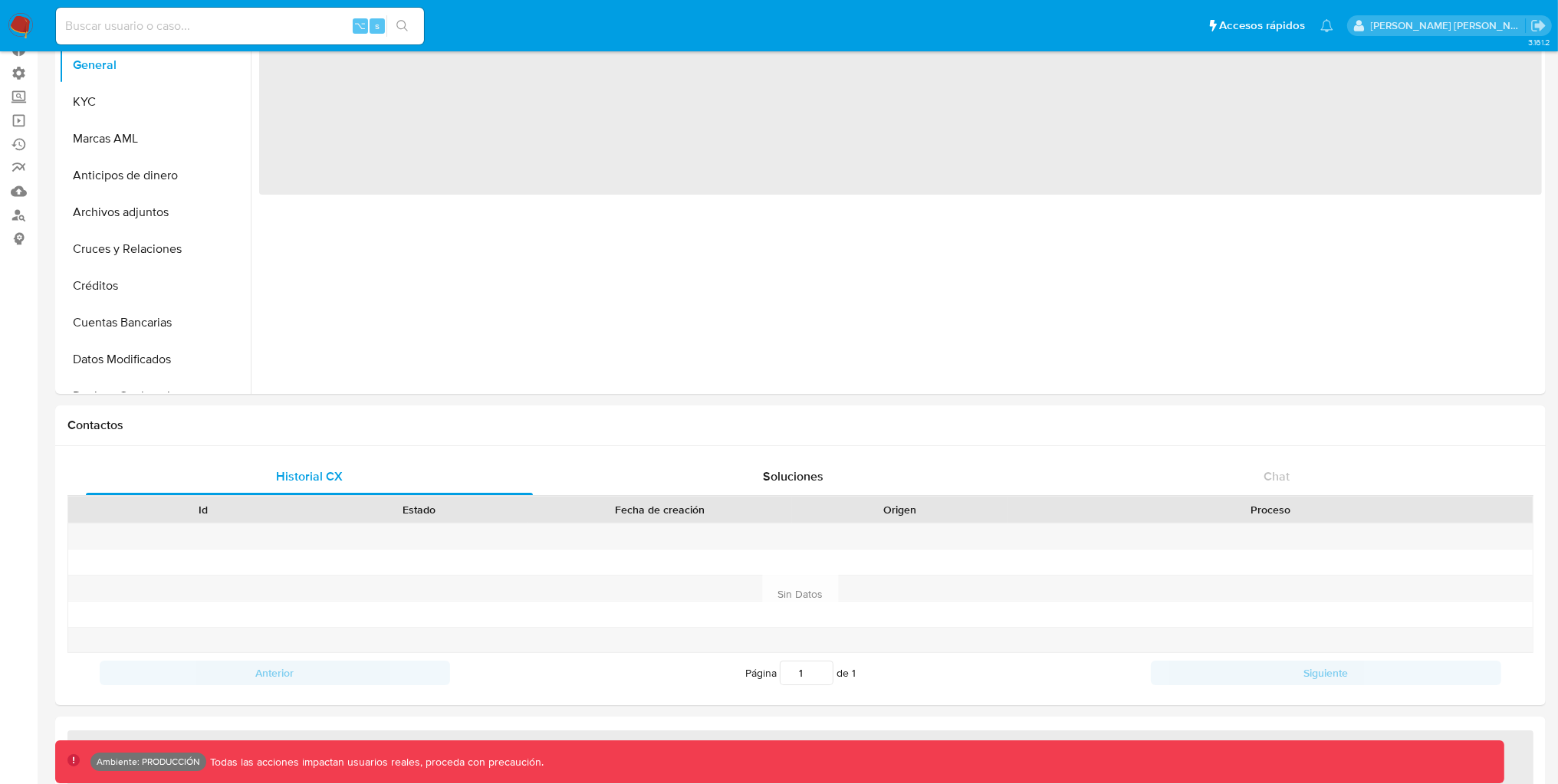
select select "10"
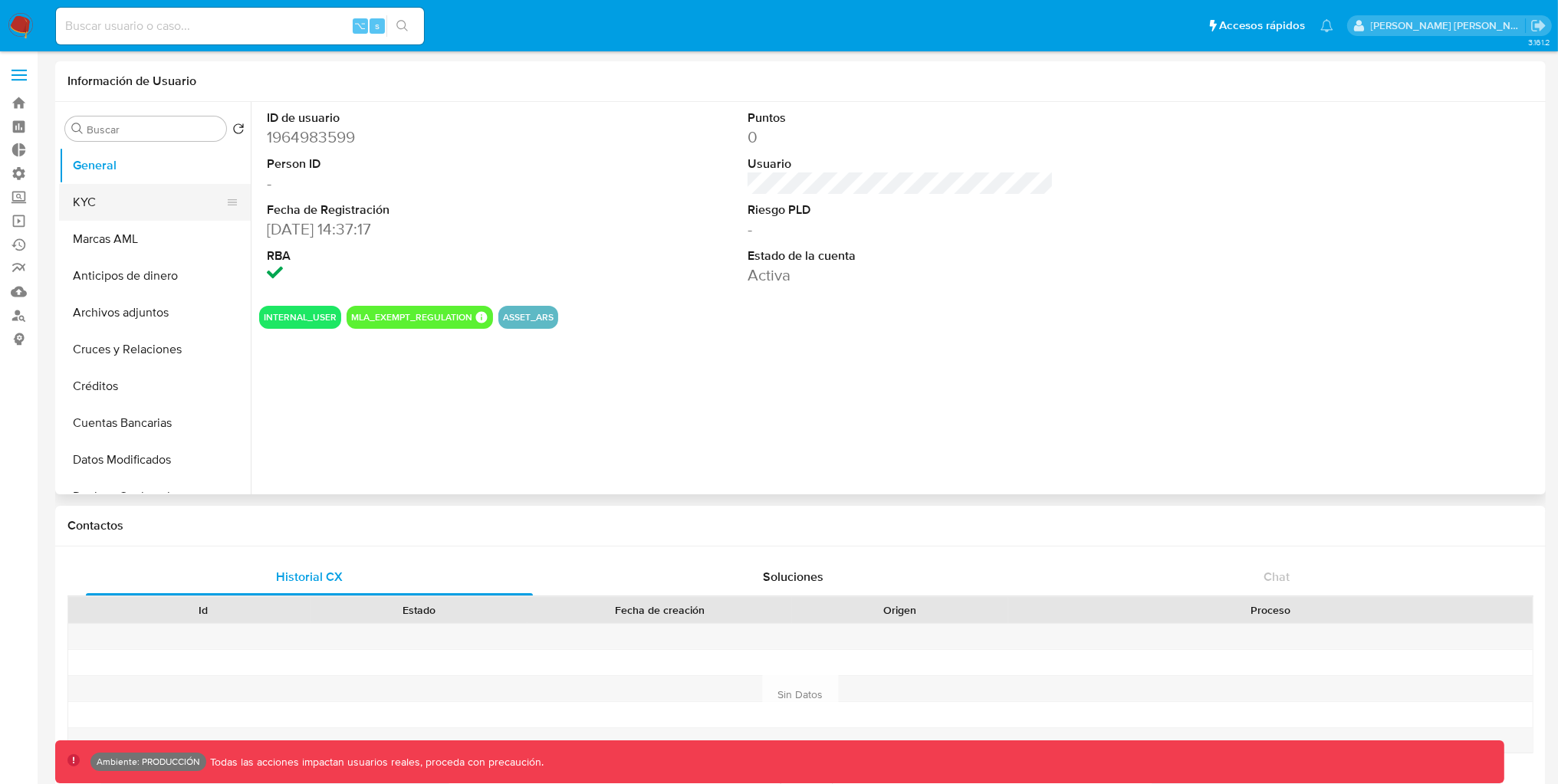
click at [151, 207] on button "KYC" at bounding box center [148, 202] width 179 height 37
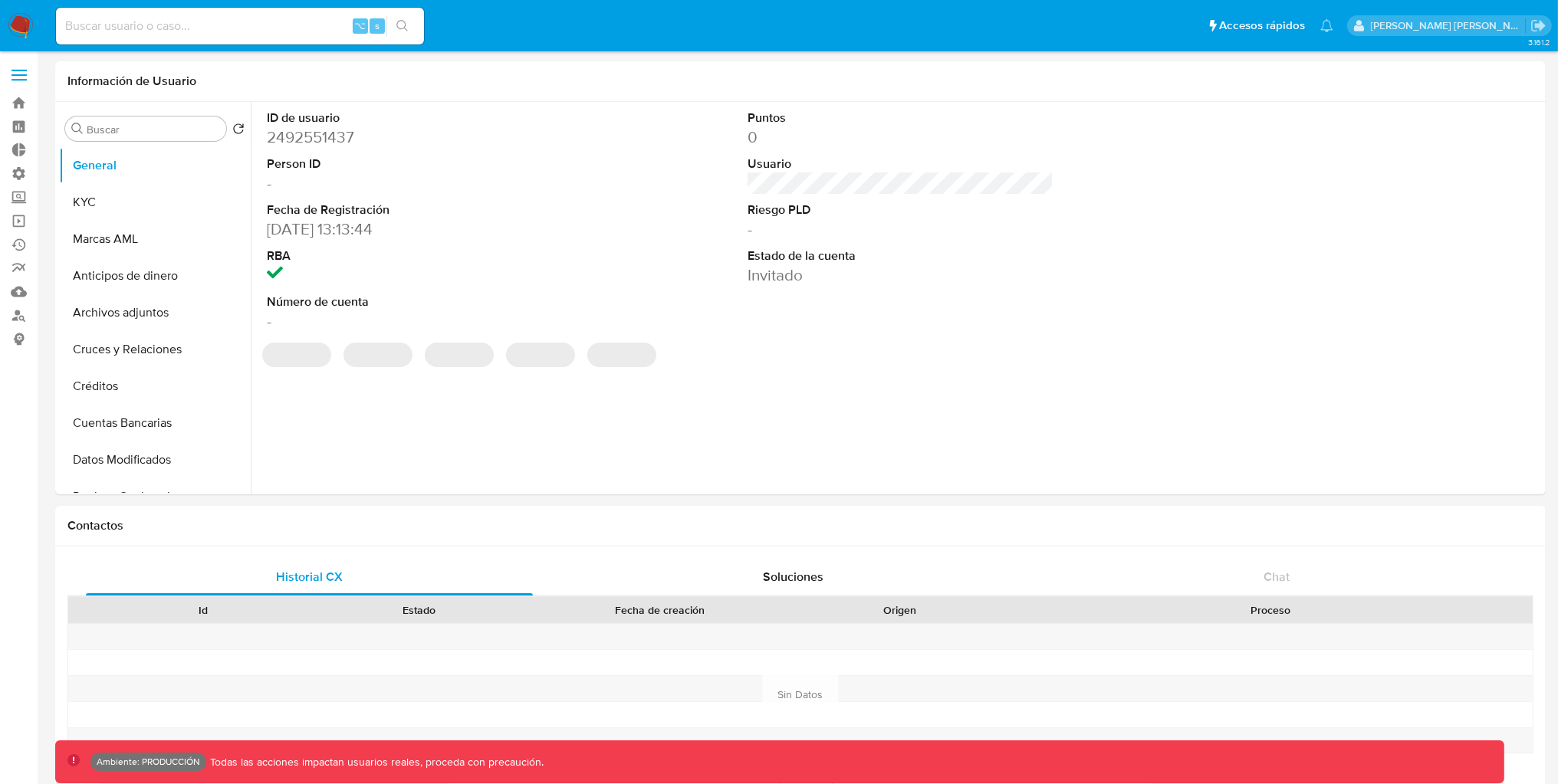
select select "10"
click at [108, 202] on button "KYC" at bounding box center [148, 202] width 179 height 37
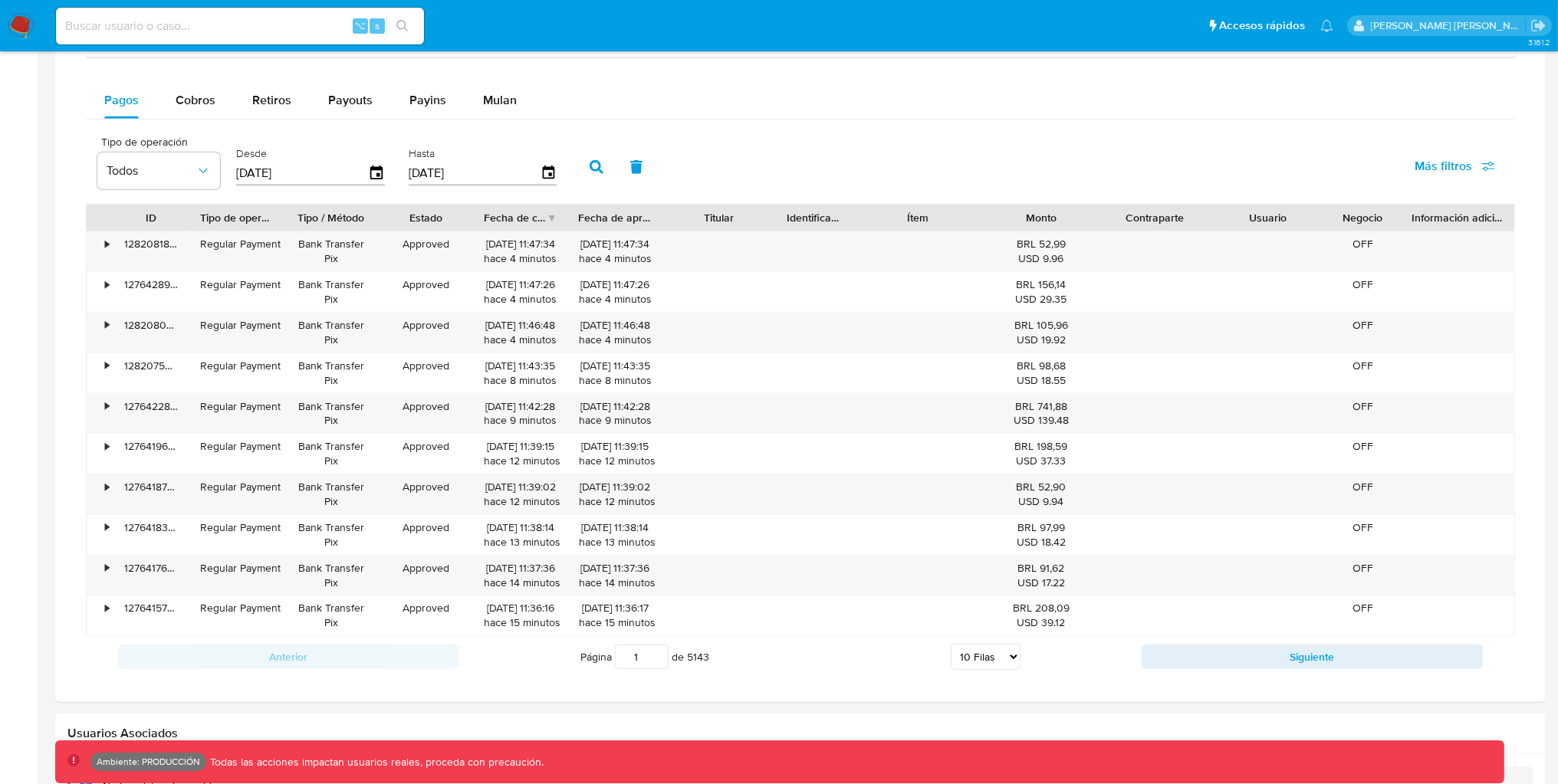
scroll to position [981, 0]
click at [102, 241] on div "•" at bounding box center [100, 252] width 27 height 40
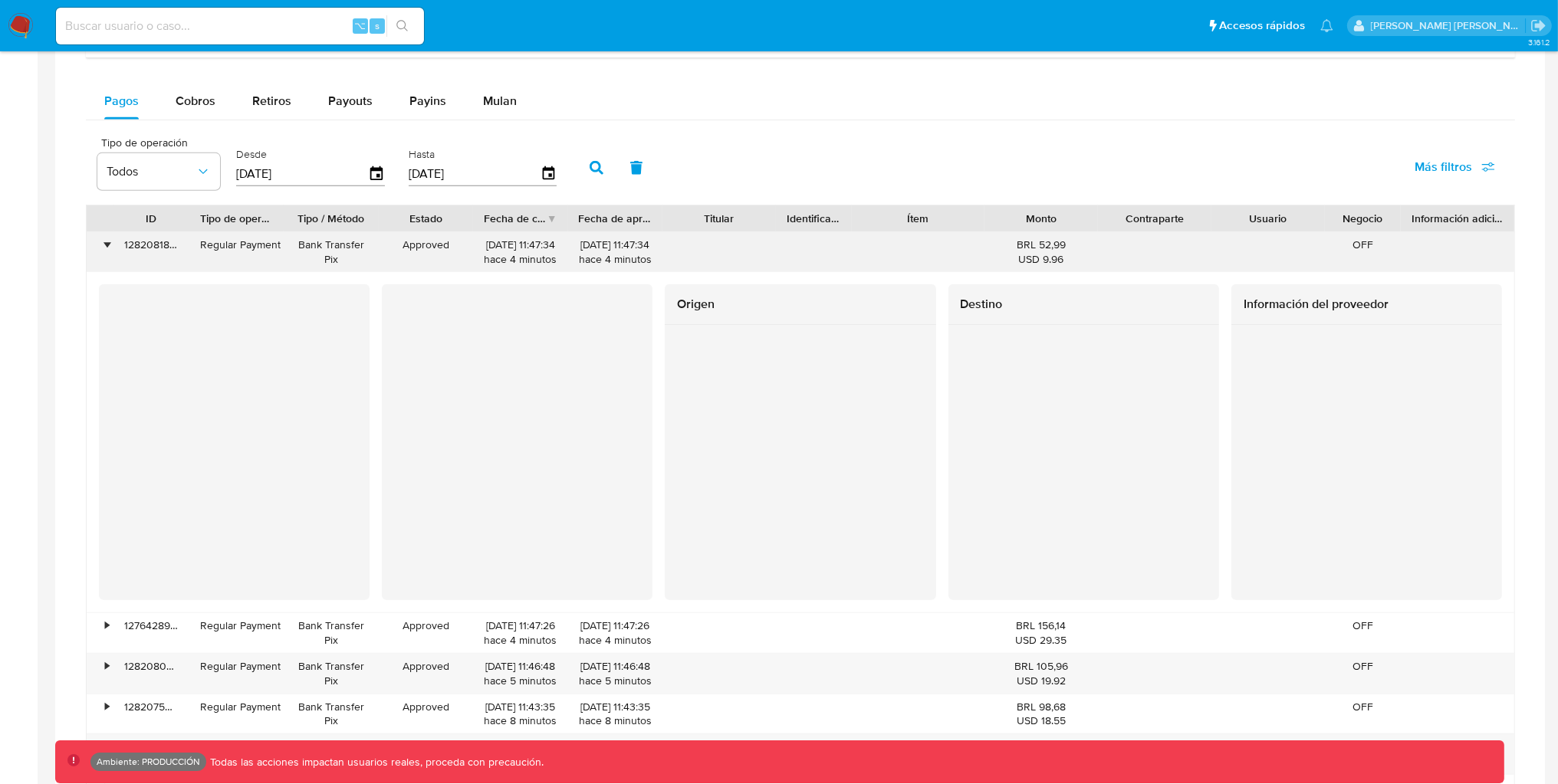
click at [105, 250] on div "•" at bounding box center [107, 245] width 4 height 15
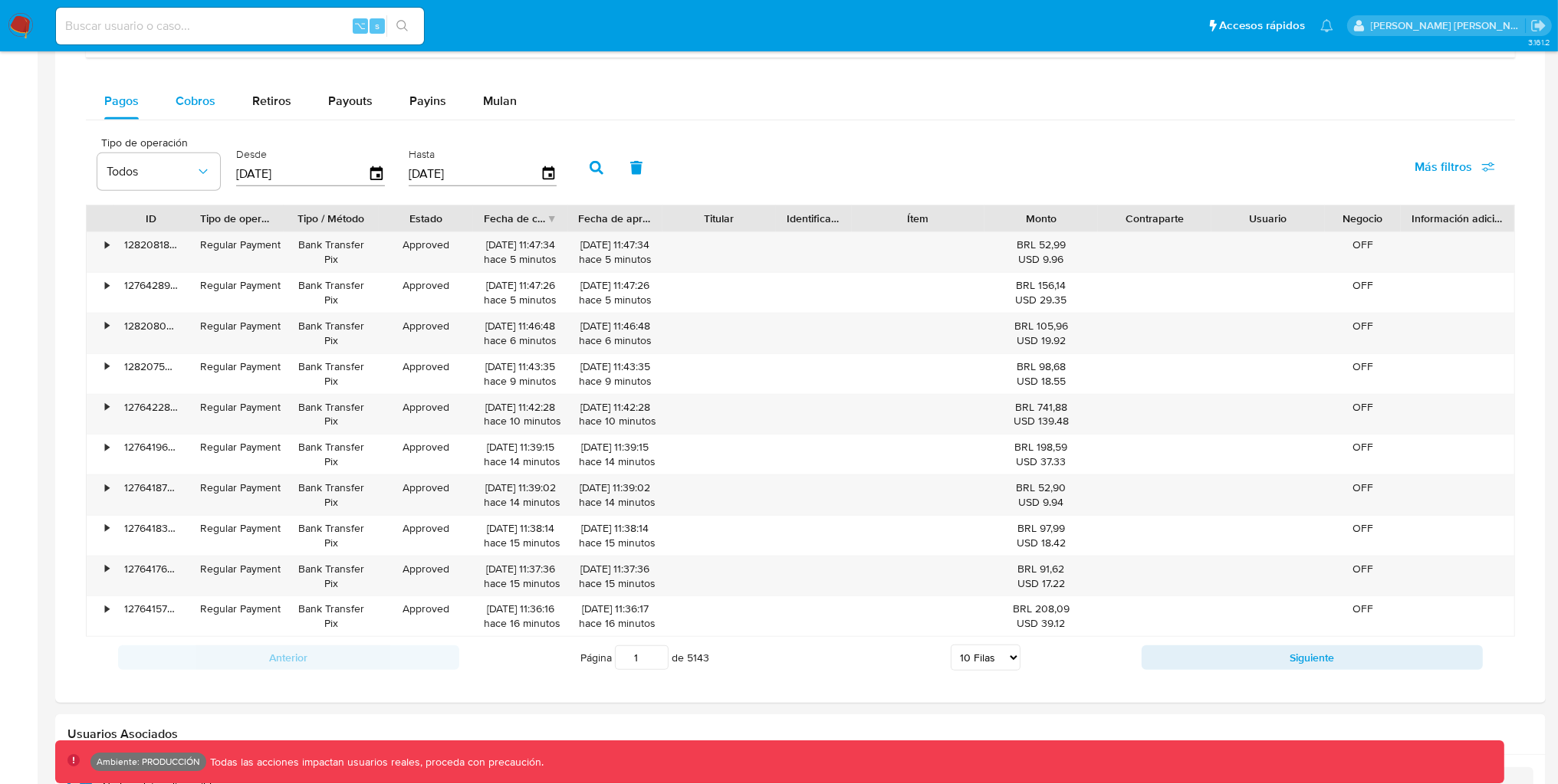
click at [217, 99] on button "Cobros" at bounding box center [195, 101] width 77 height 37
select select "10"
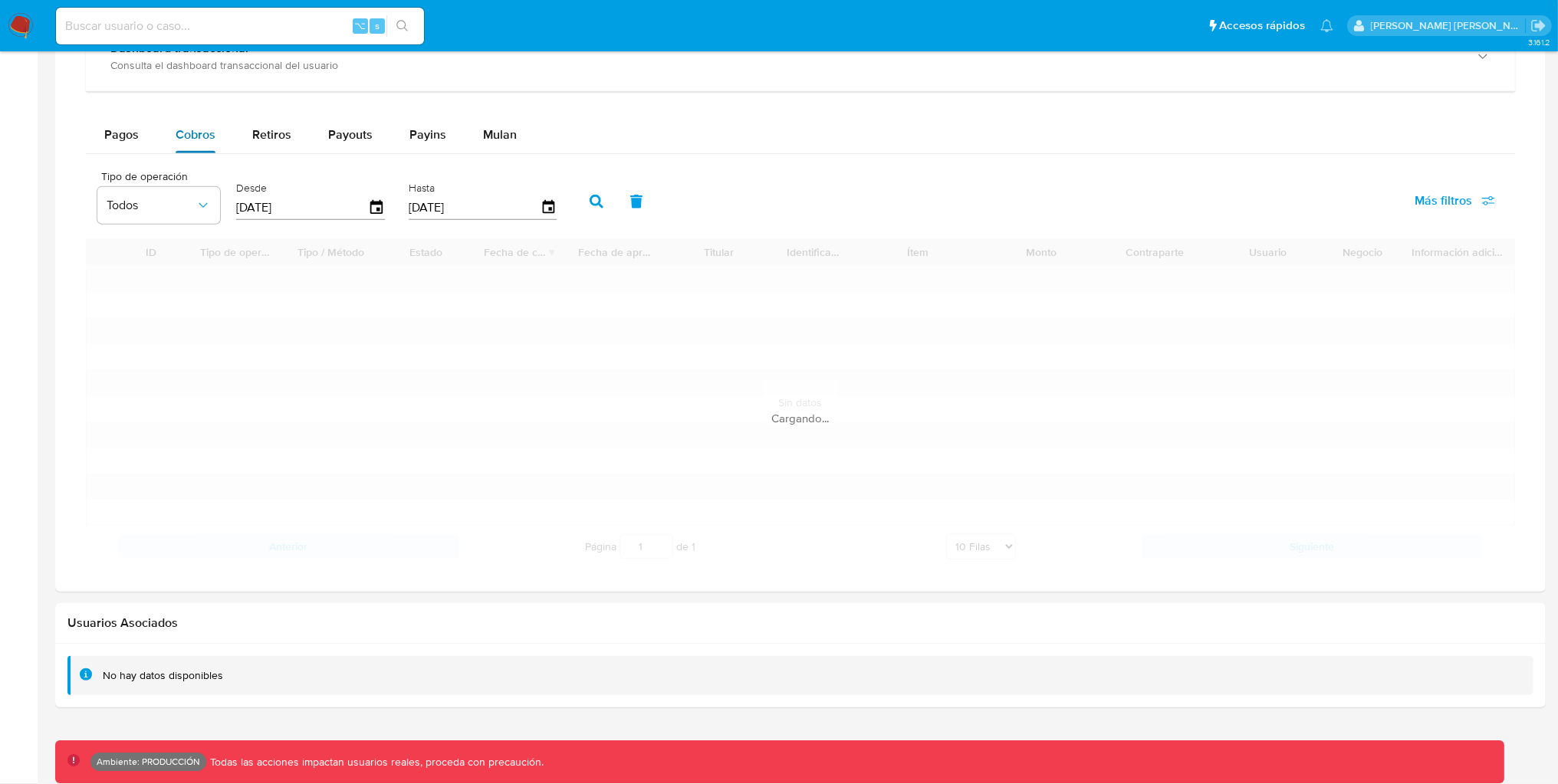
scroll to position [949, 0]
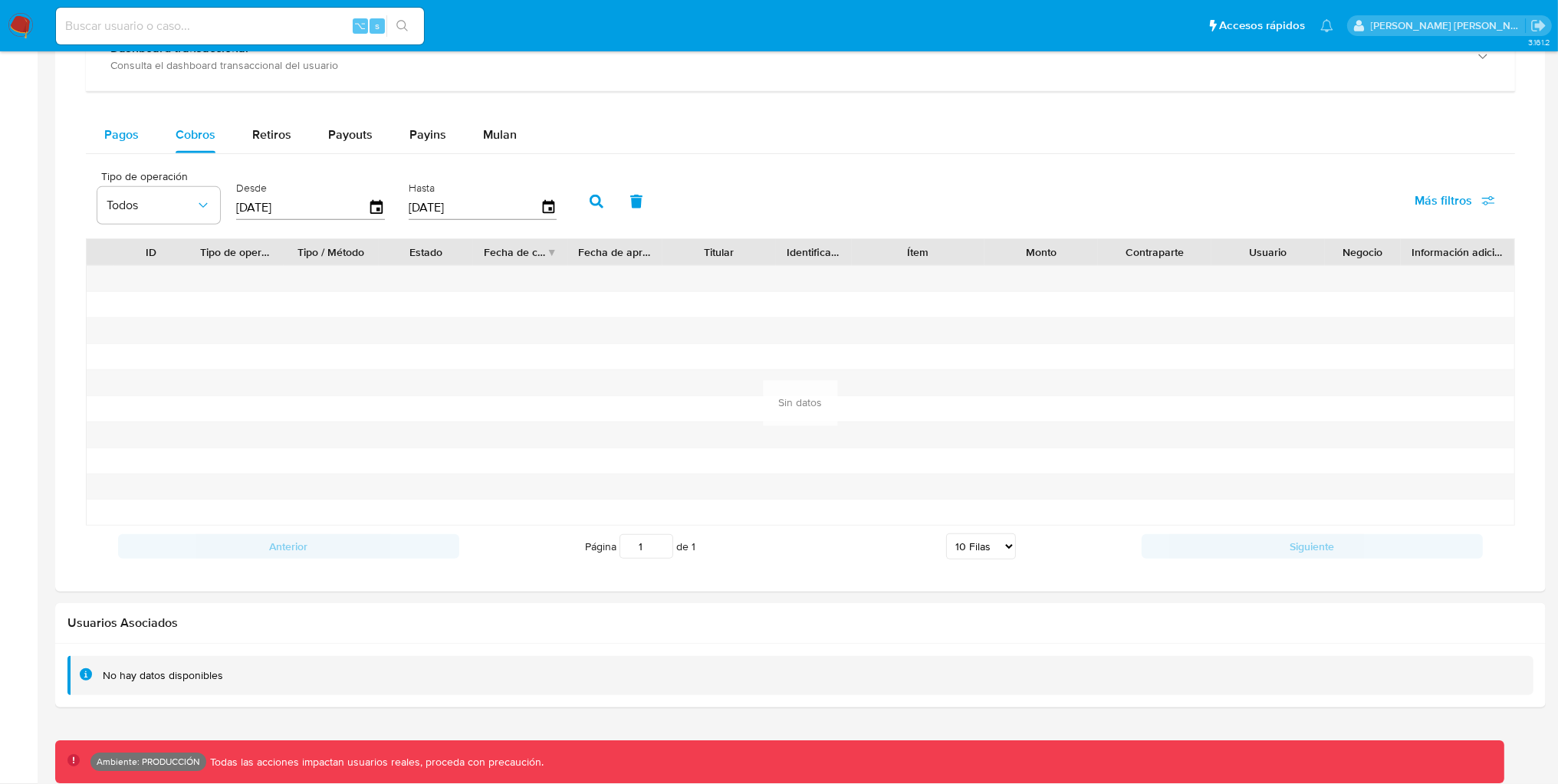
click at [138, 149] on button "Pagos" at bounding box center [121, 135] width 71 height 37
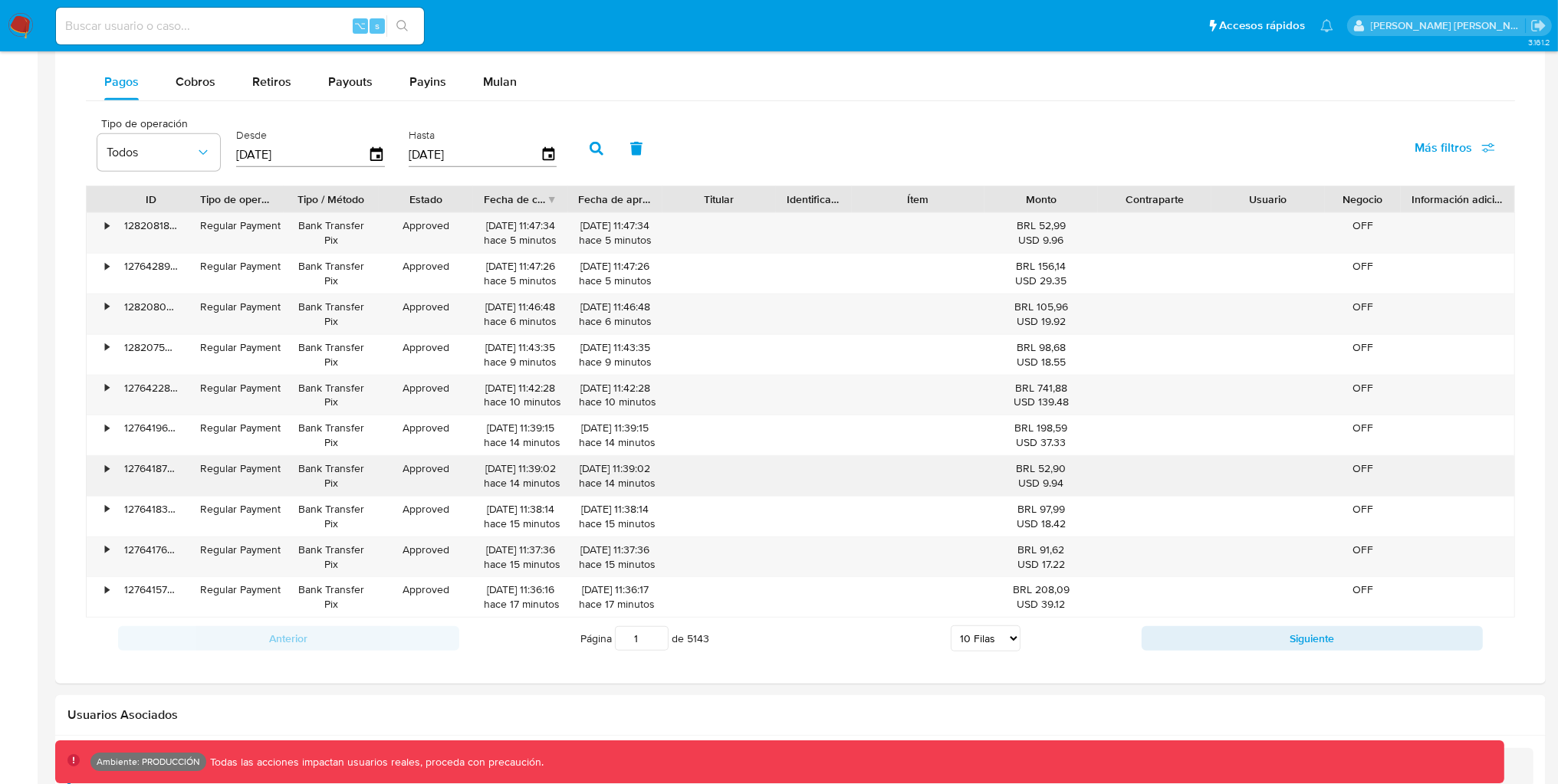
scroll to position [1006, 0]
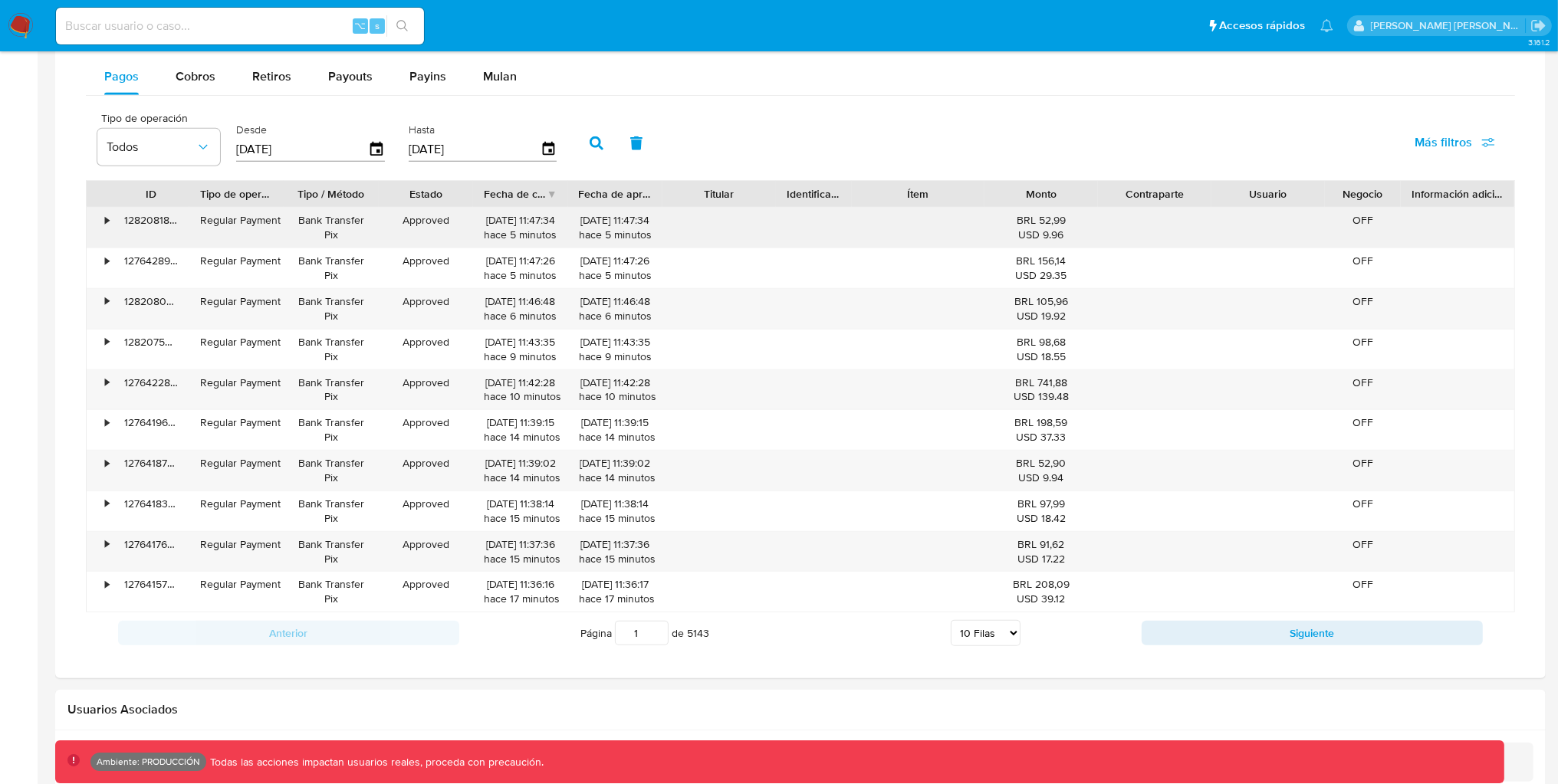
click at [111, 224] on div "•" at bounding box center [100, 228] width 27 height 40
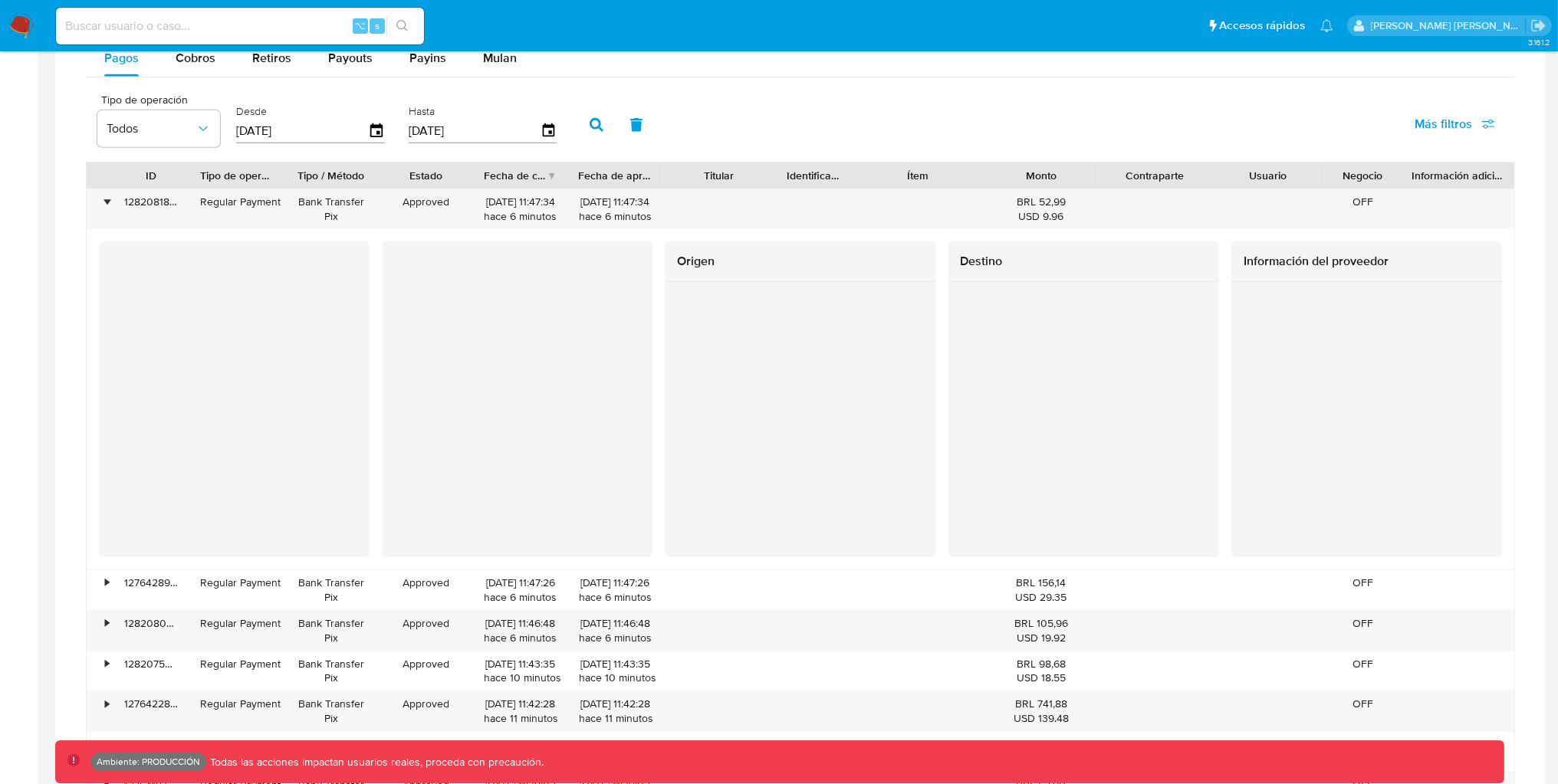
scroll to position [1021, 0]
click at [196, 63] on span "Cobros" at bounding box center [196, 61] width 40 height 18
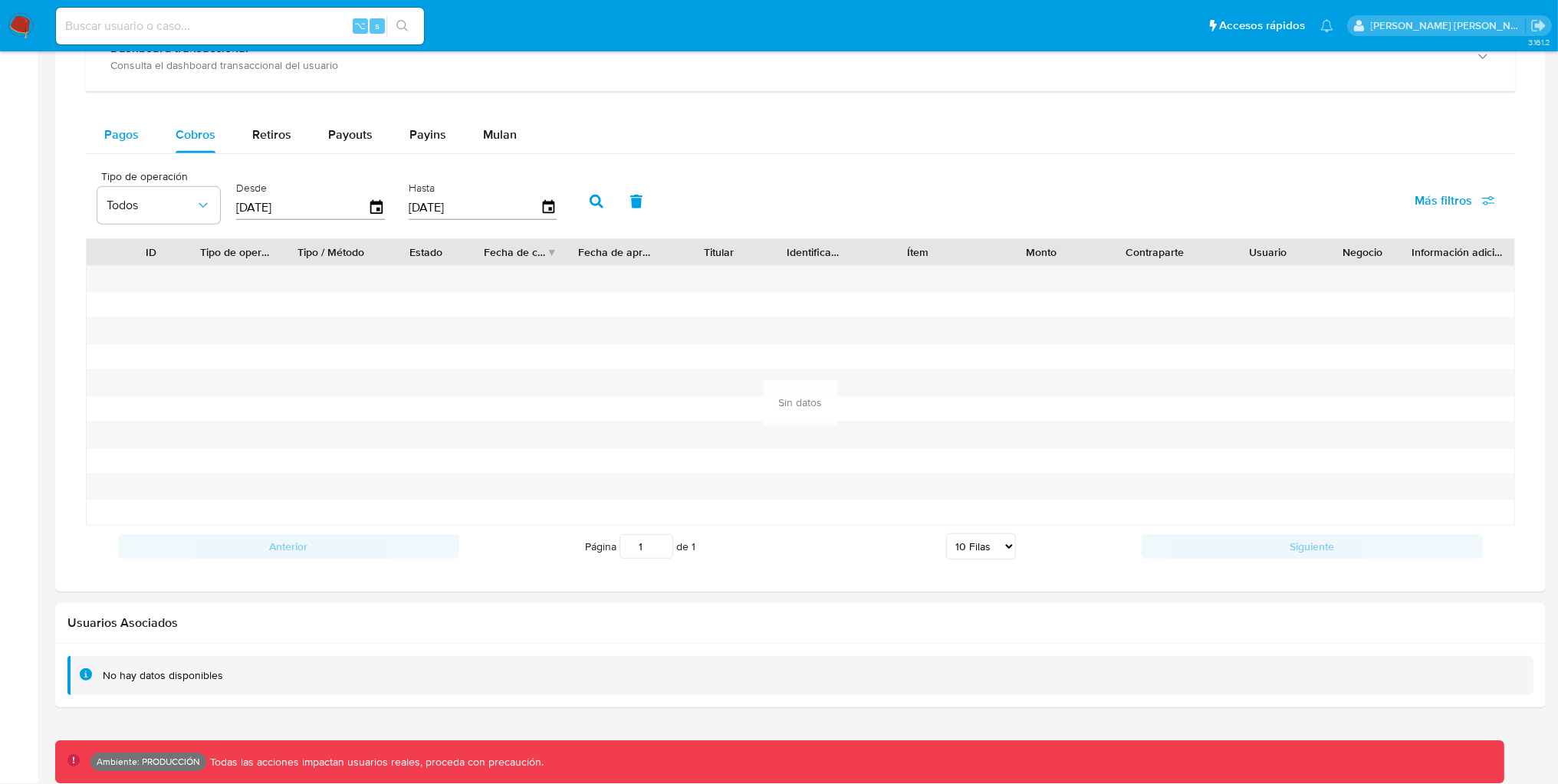
click at [113, 141] on span "Pagos" at bounding box center [121, 135] width 34 height 18
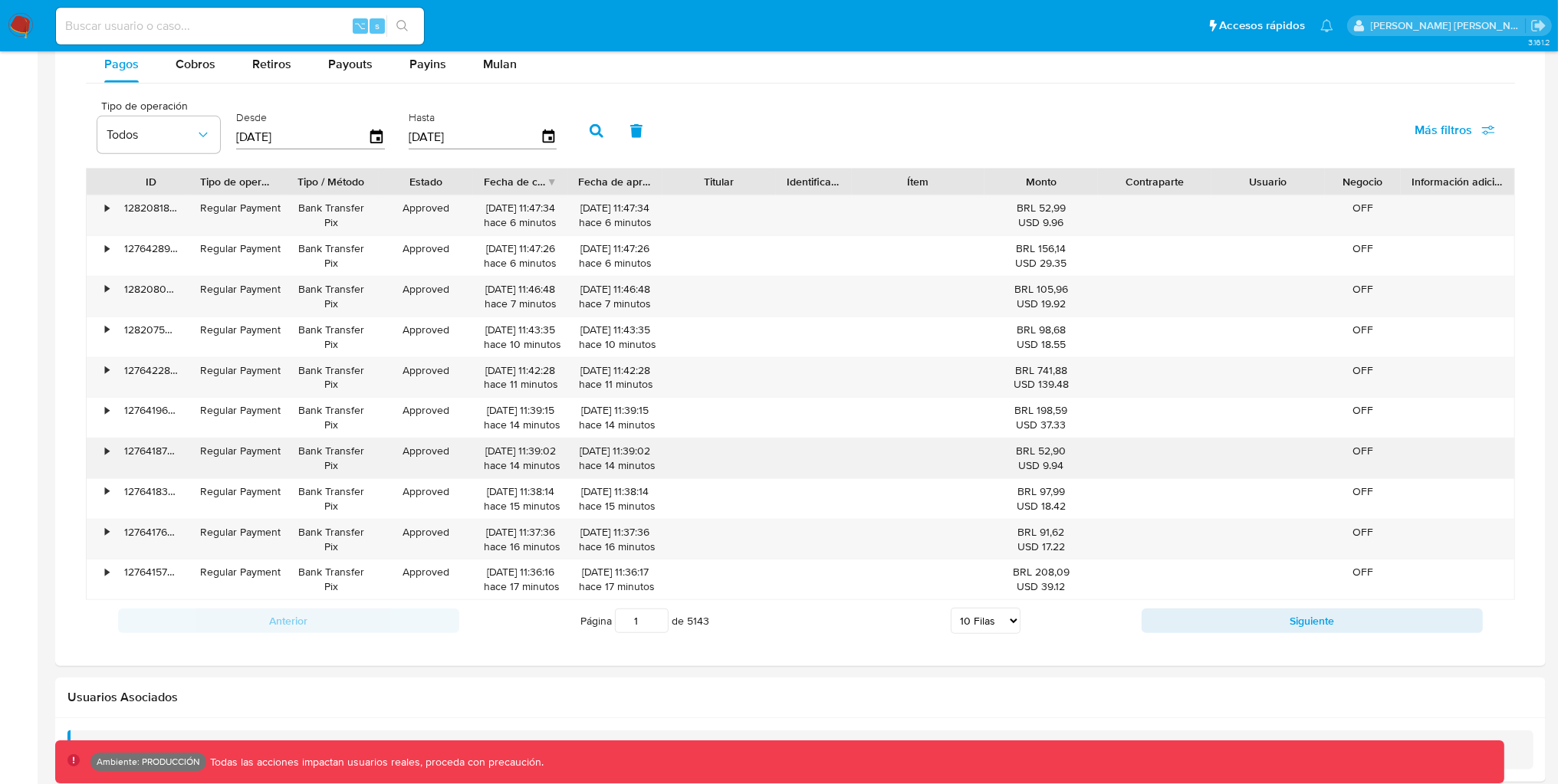
scroll to position [1026, 0]
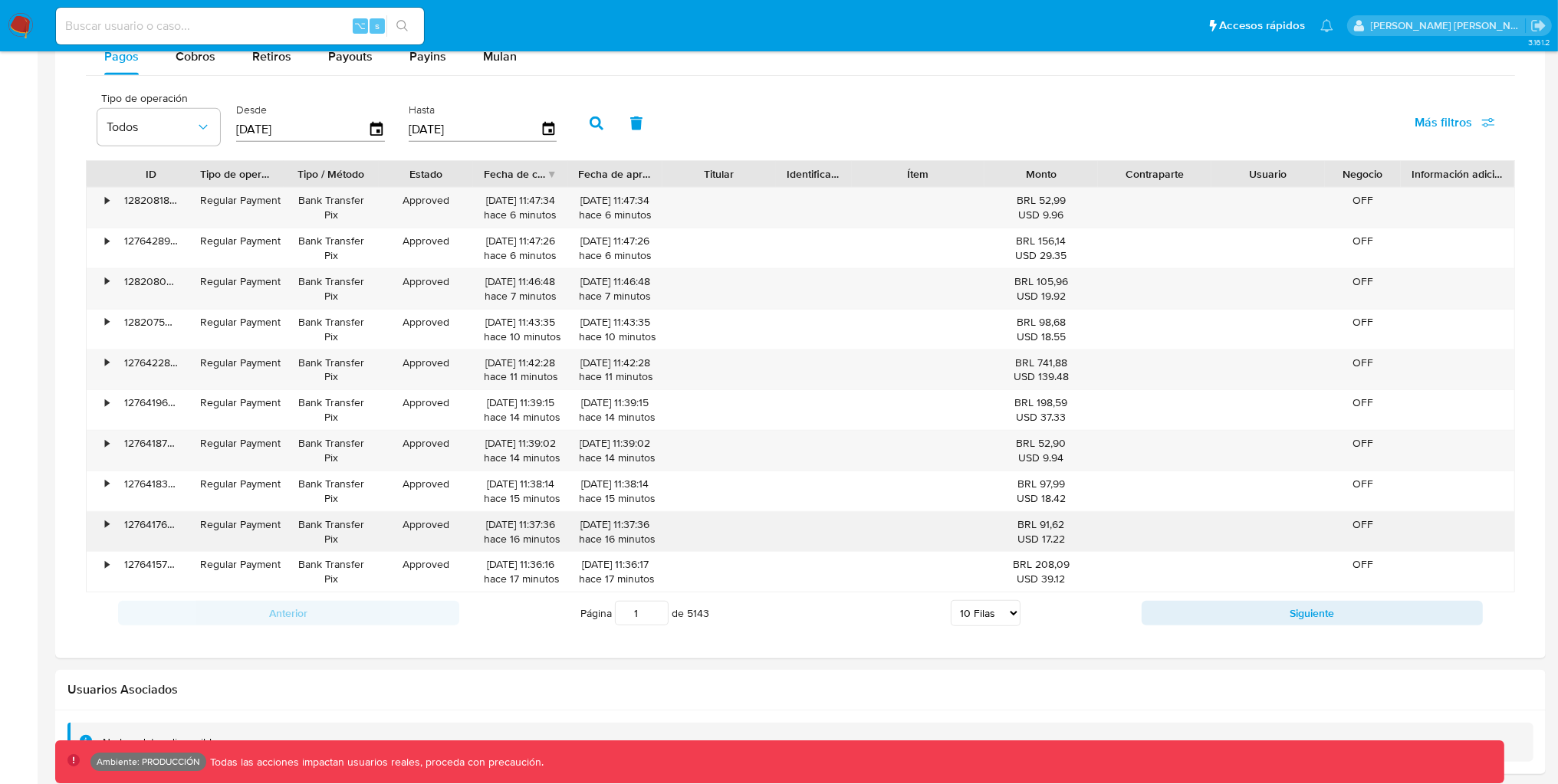
click at [107, 525] on div "•" at bounding box center [107, 524] width 4 height 15
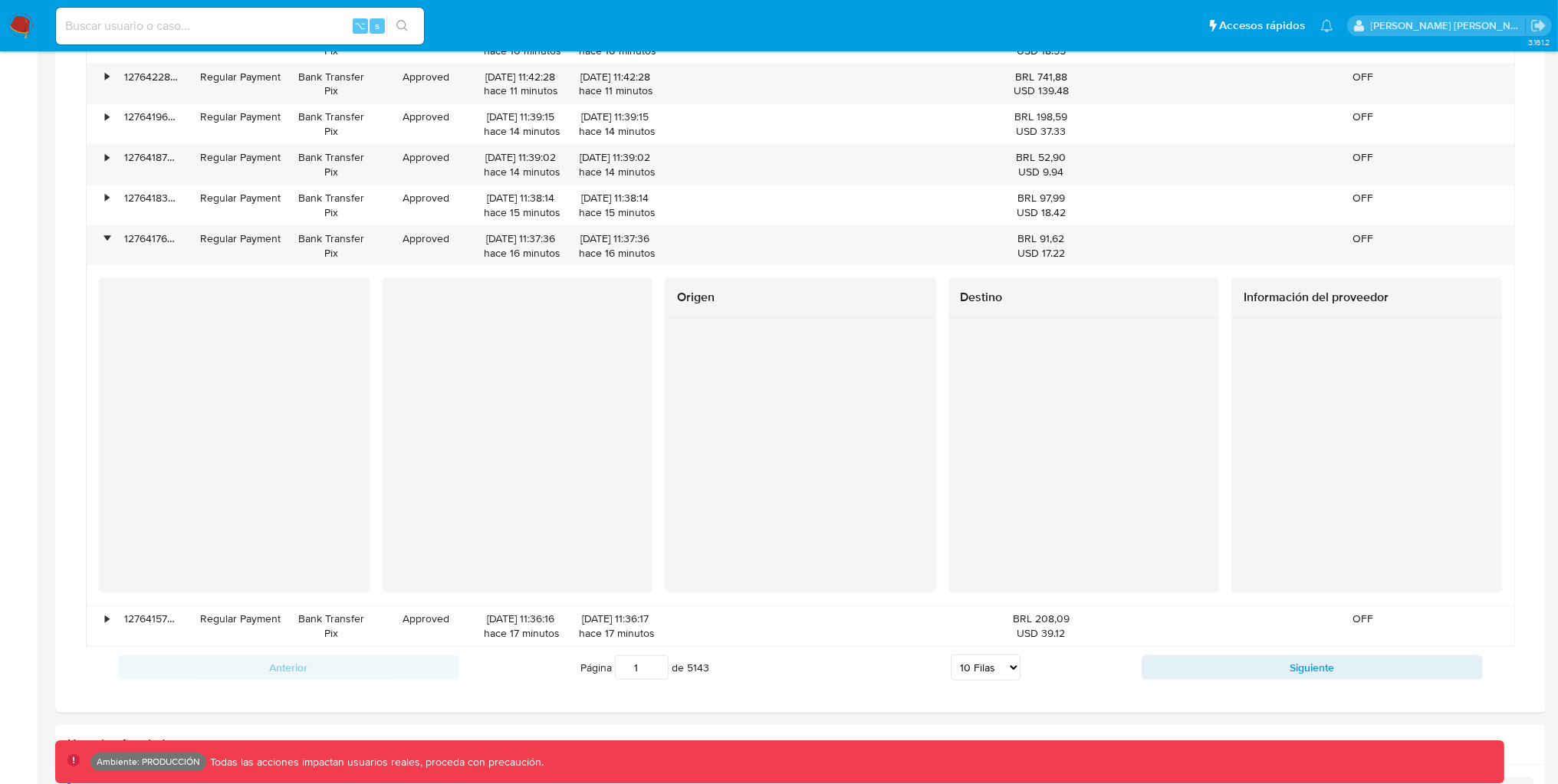
scroll to position [1312, 0]
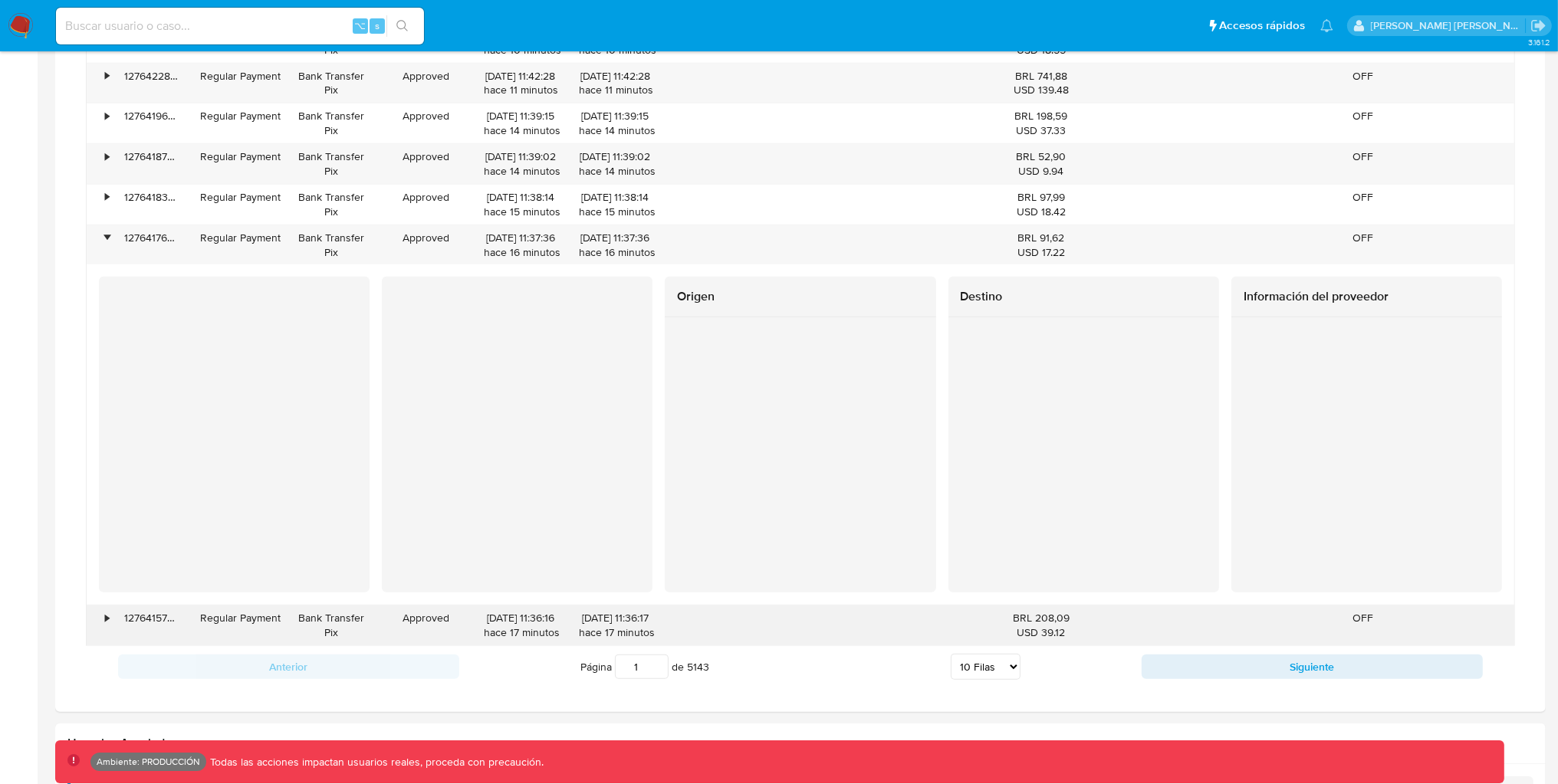
click at [98, 636] on div "•" at bounding box center [100, 626] width 27 height 40
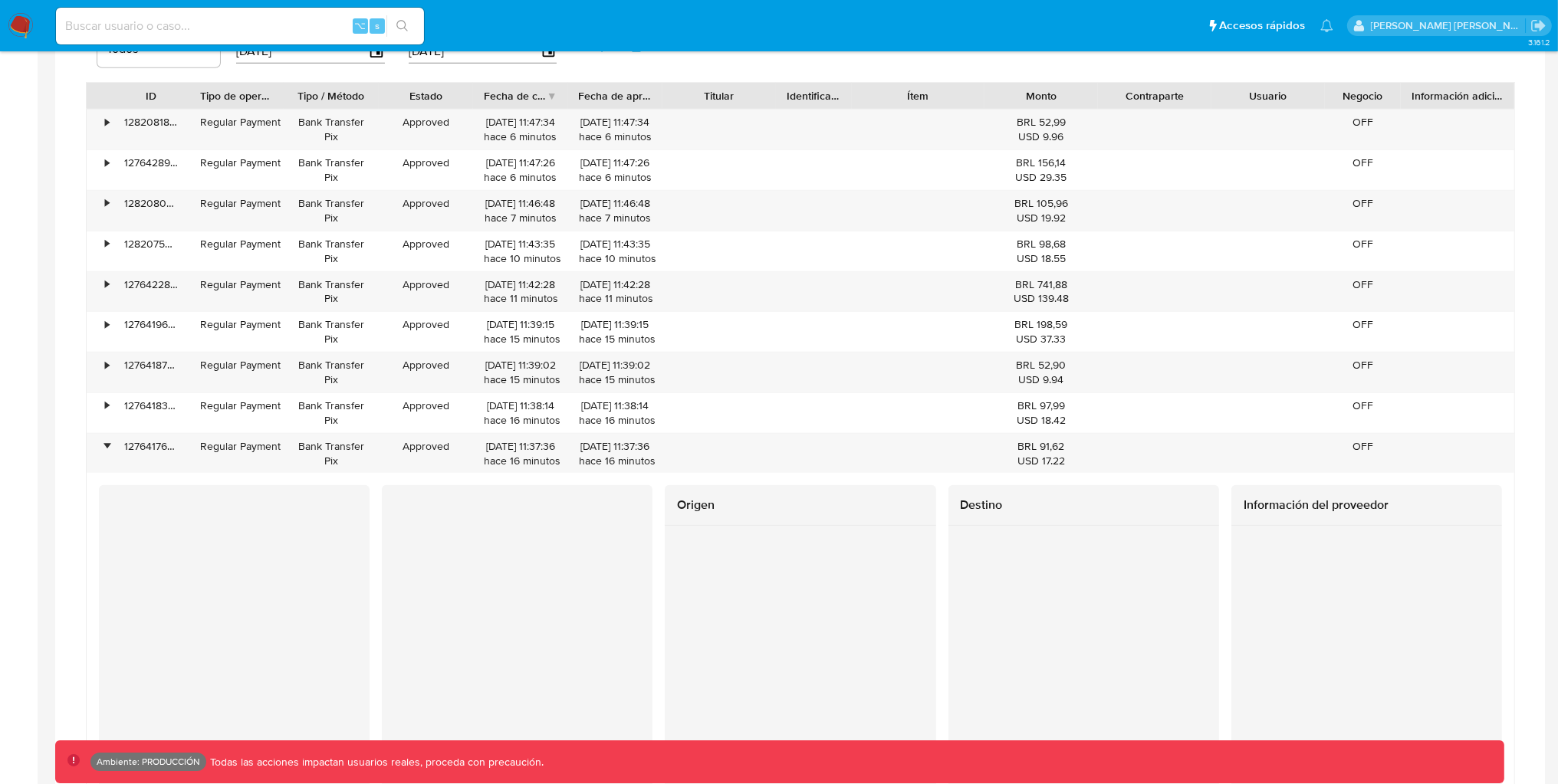
scroll to position [1105, 0]
